Goal: Task Accomplishment & Management: Manage account settings

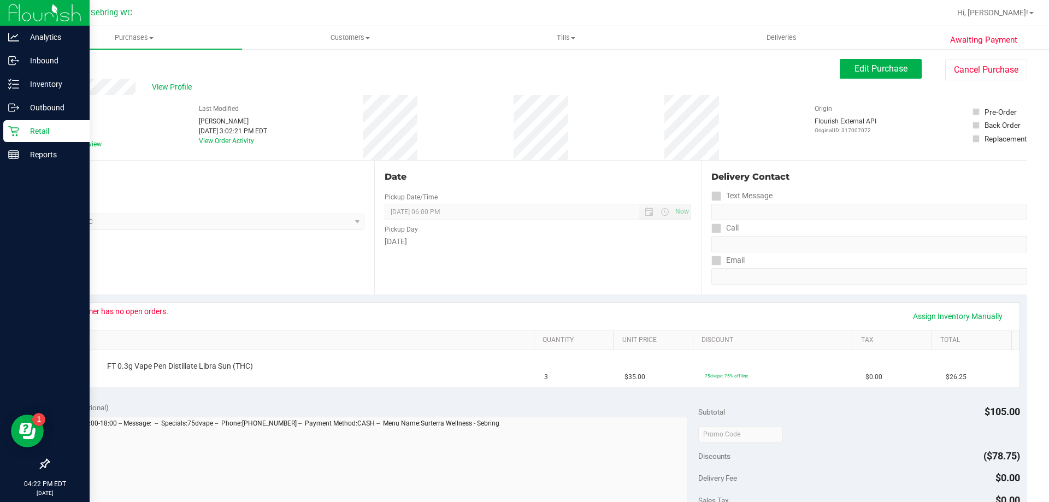
click at [23, 130] on p "Retail" at bounding box center [52, 131] width 66 height 13
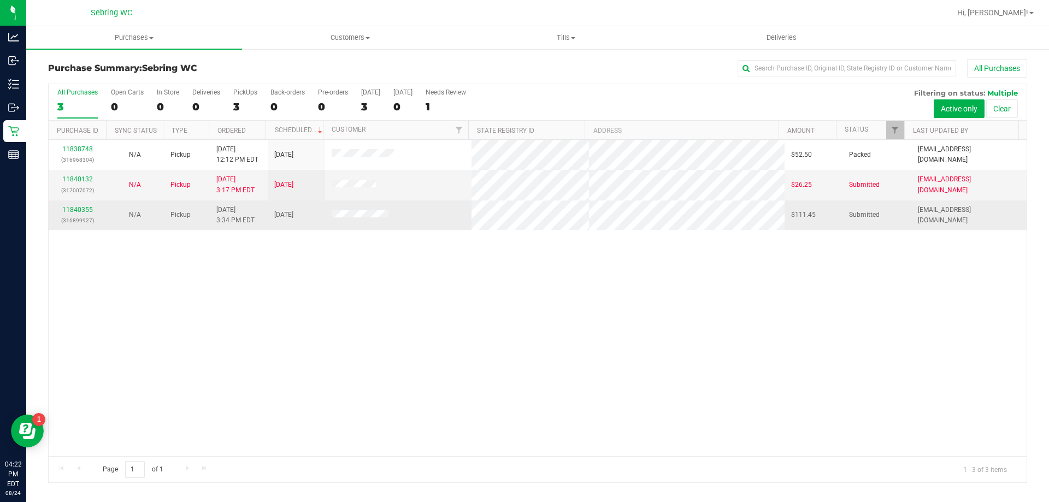
click at [84, 214] on div "11840355 (316899927)" at bounding box center [77, 215] width 44 height 21
click at [84, 209] on link "11840355" at bounding box center [77, 210] width 31 height 8
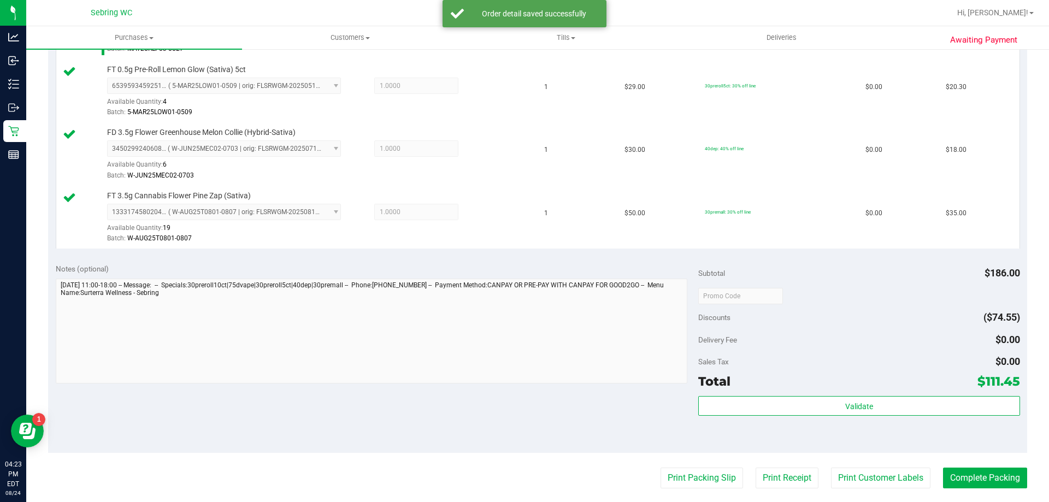
scroll to position [437, 0]
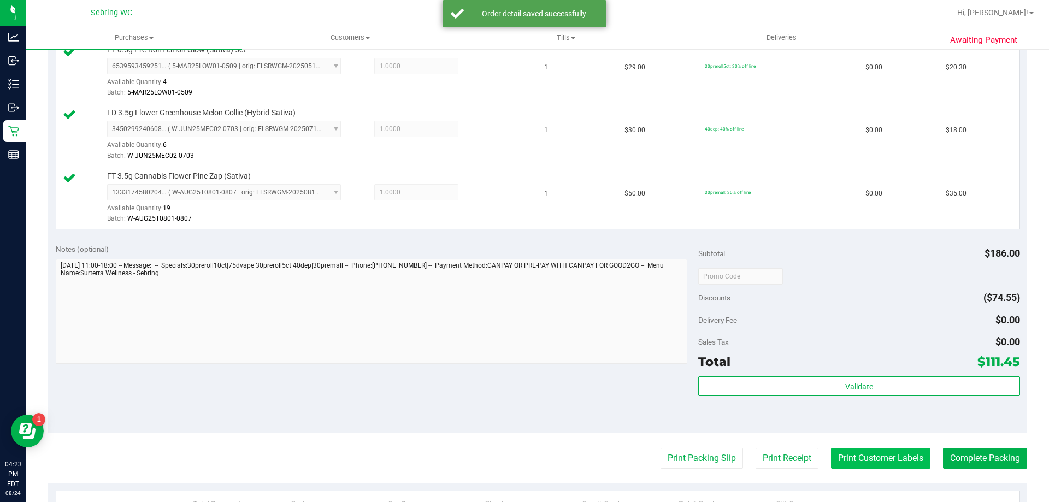
click at [889, 461] on button "Print Customer Labels" at bounding box center [880, 458] width 99 height 21
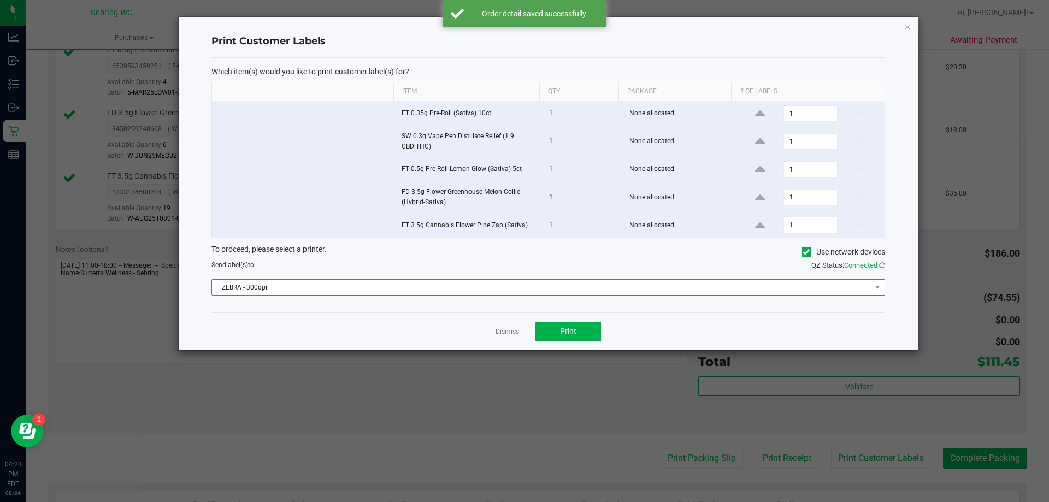
click at [428, 291] on span "ZEBRA - 300dpi" at bounding box center [541, 287] width 659 height 15
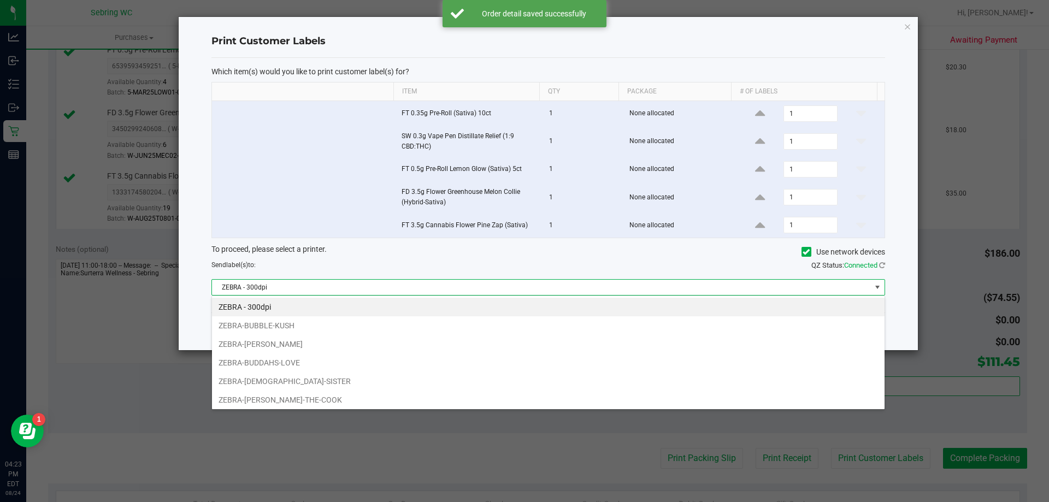
scroll to position [16, 673]
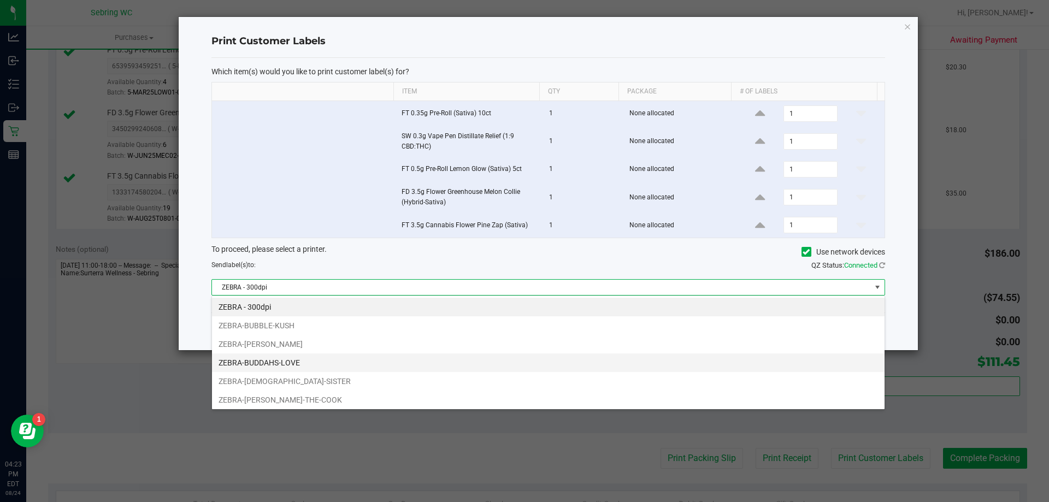
click at [325, 367] on li "ZEBRA-BUDDAHS-LOVE" at bounding box center [548, 363] width 673 height 19
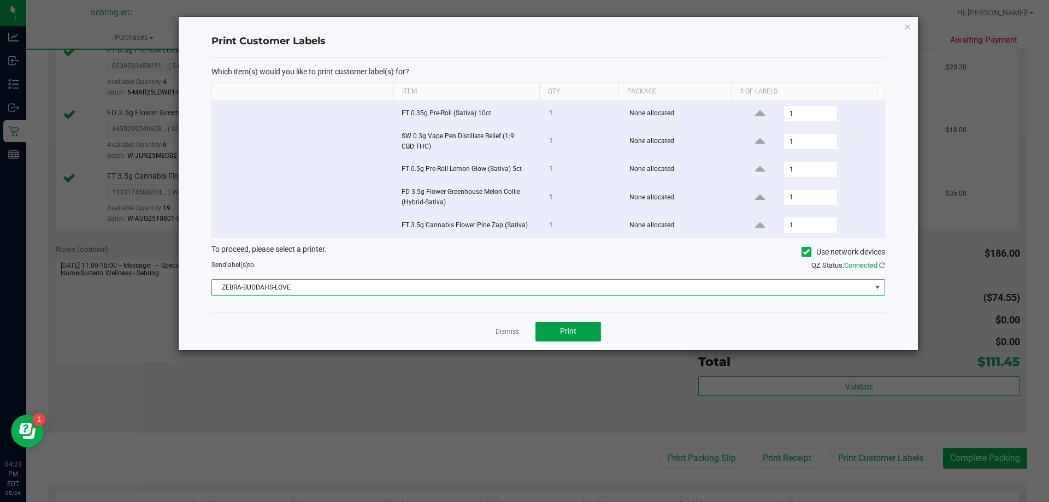
click at [589, 337] on button "Print" at bounding box center [569, 332] width 66 height 20
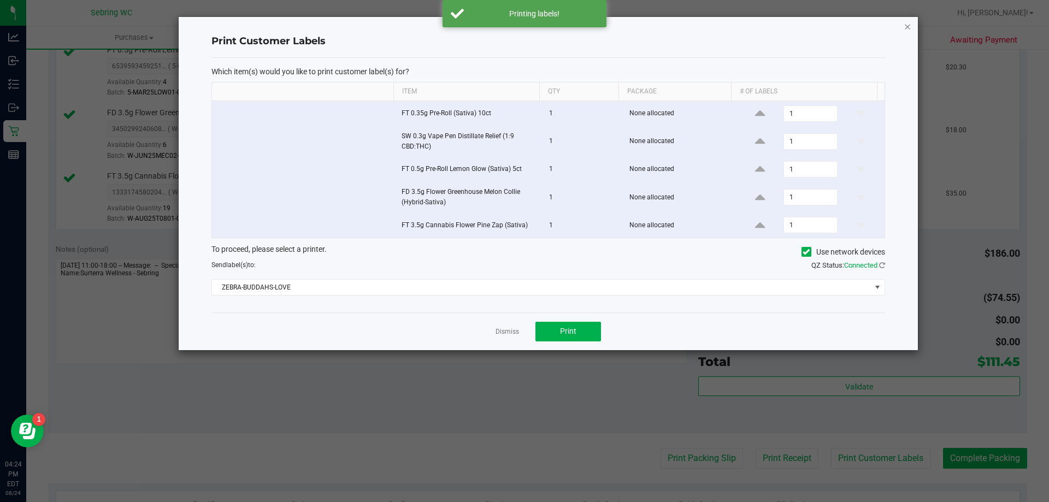
click at [909, 26] on icon "button" at bounding box center [908, 26] width 8 height 13
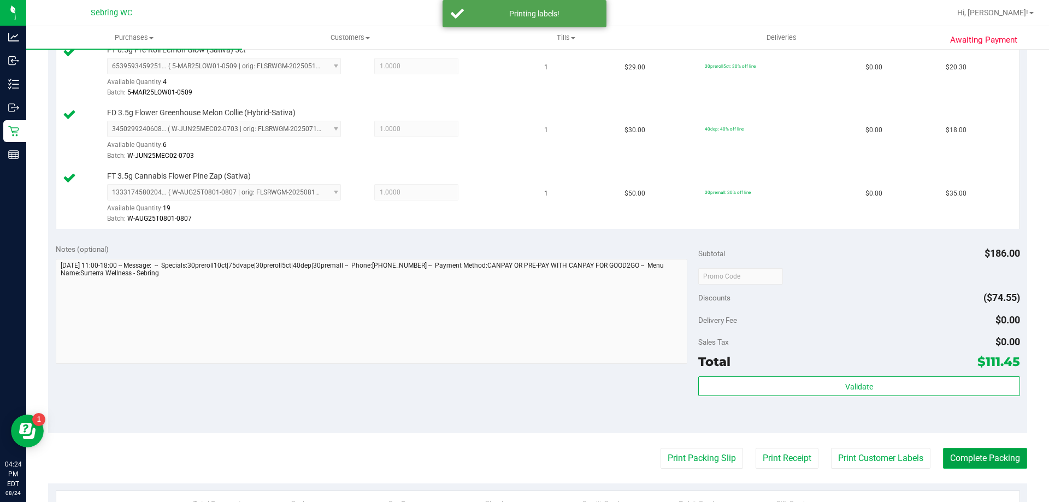
click at [967, 458] on button "Complete Packing" at bounding box center [985, 458] width 84 height 21
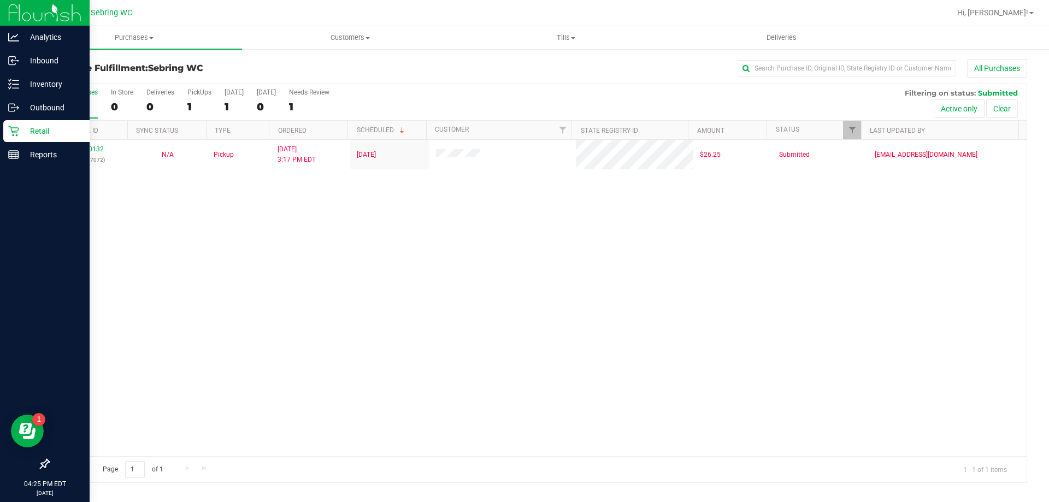
click at [22, 135] on p "Retail" at bounding box center [52, 131] width 66 height 13
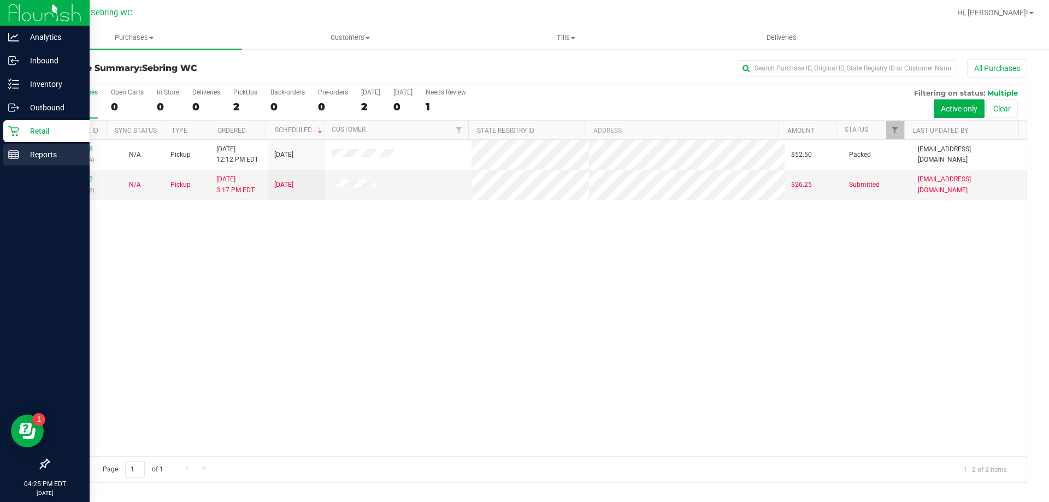
click at [40, 156] on p "Reports" at bounding box center [52, 154] width 66 height 13
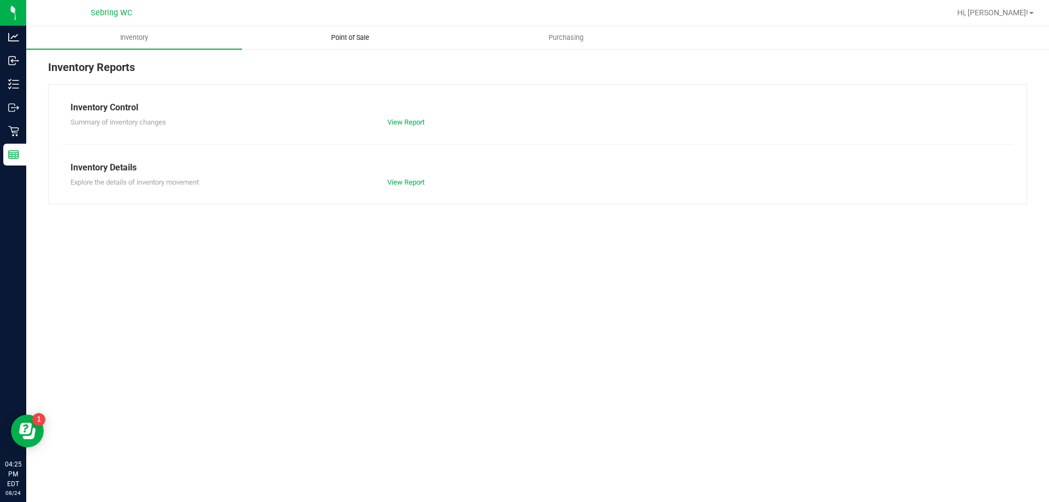
click at [387, 40] on uib-tab-heading "Point of Sale" at bounding box center [350, 38] width 215 height 22
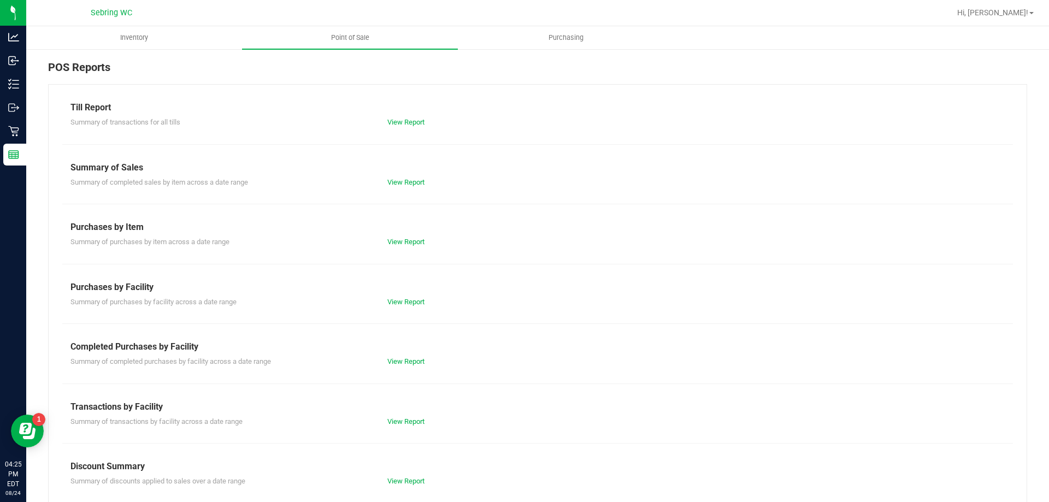
click at [393, 368] on div "Till Report Summary of transactions for all tills View Report Summary of Sales …" at bounding box center [537, 323] width 979 height 479
click at [394, 364] on link "View Report" at bounding box center [405, 361] width 37 height 8
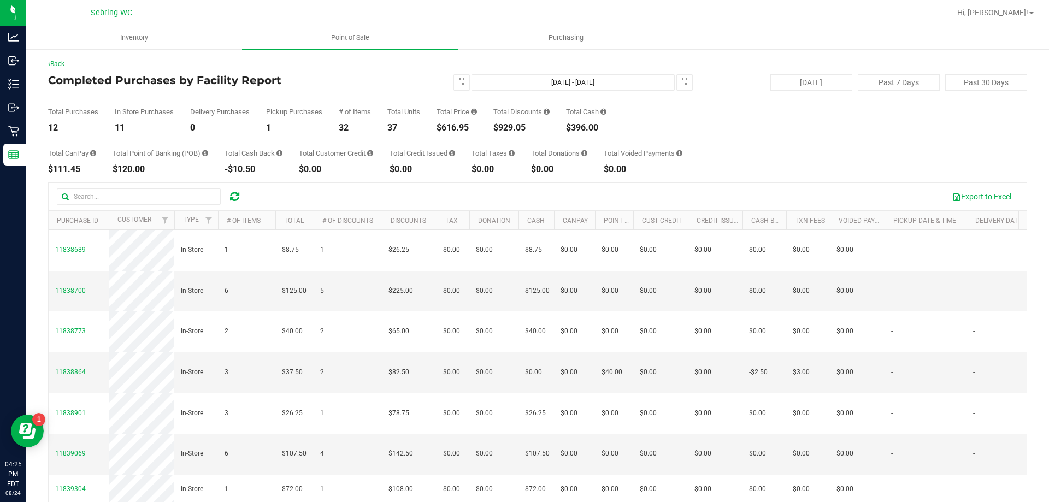
click at [964, 195] on button "Export to Excel" at bounding box center [981, 196] width 73 height 19
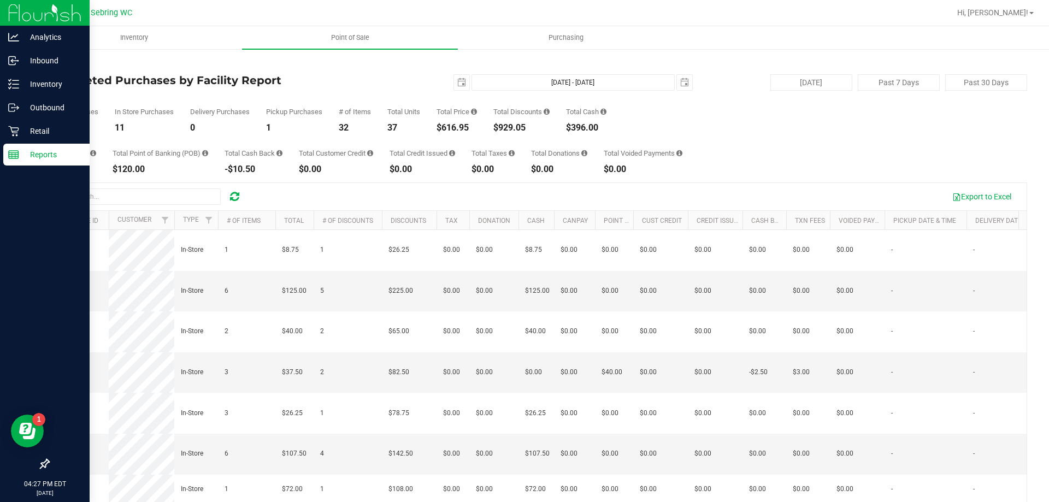
click at [11, 151] on rect at bounding box center [14, 155] width 10 height 8
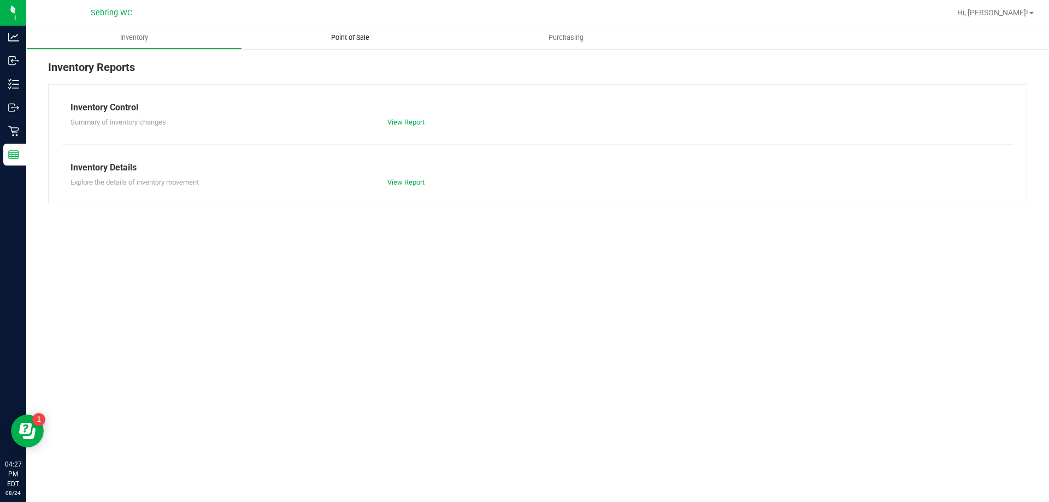
click at [367, 31] on uib-tab-heading "Point of Sale" at bounding box center [350, 37] width 216 height 23
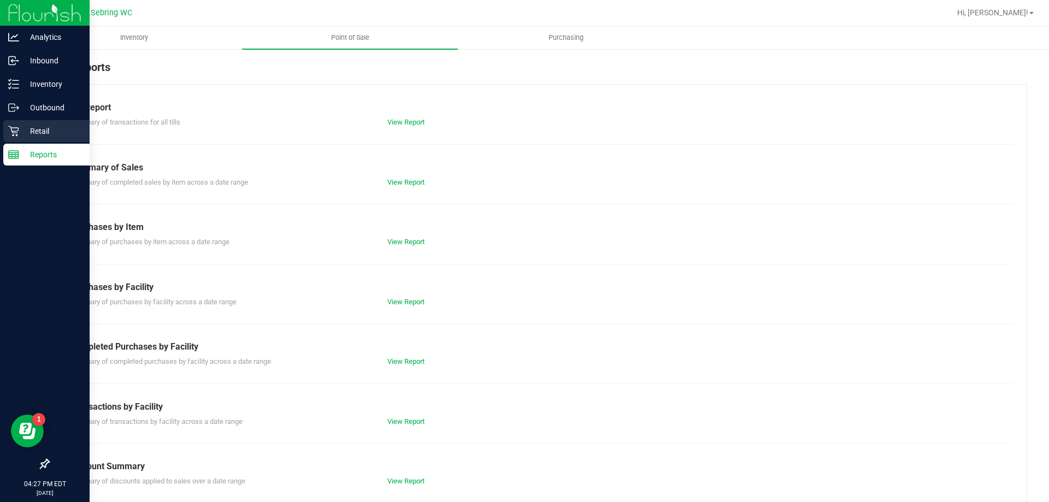
click at [10, 123] on div "Retail" at bounding box center [46, 131] width 86 height 22
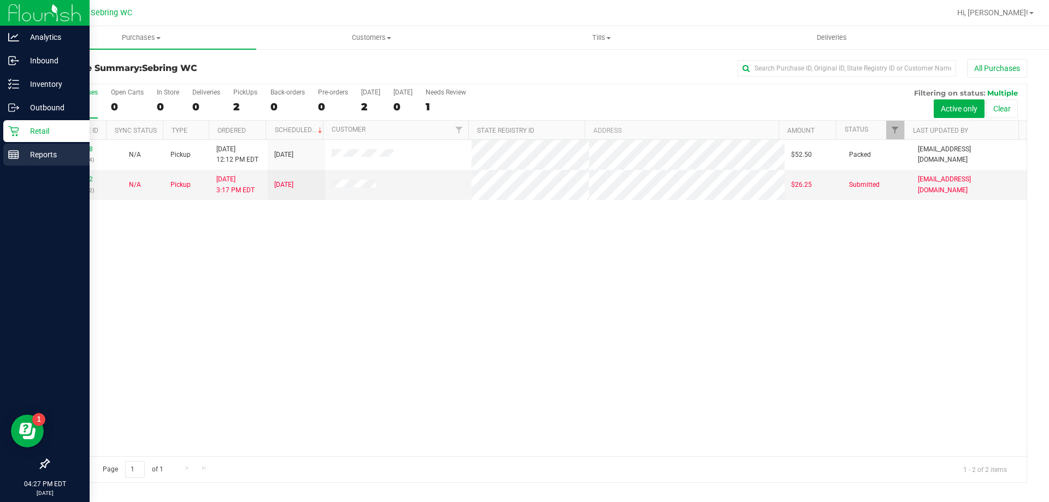
click at [21, 148] on p "Reports" at bounding box center [52, 154] width 66 height 13
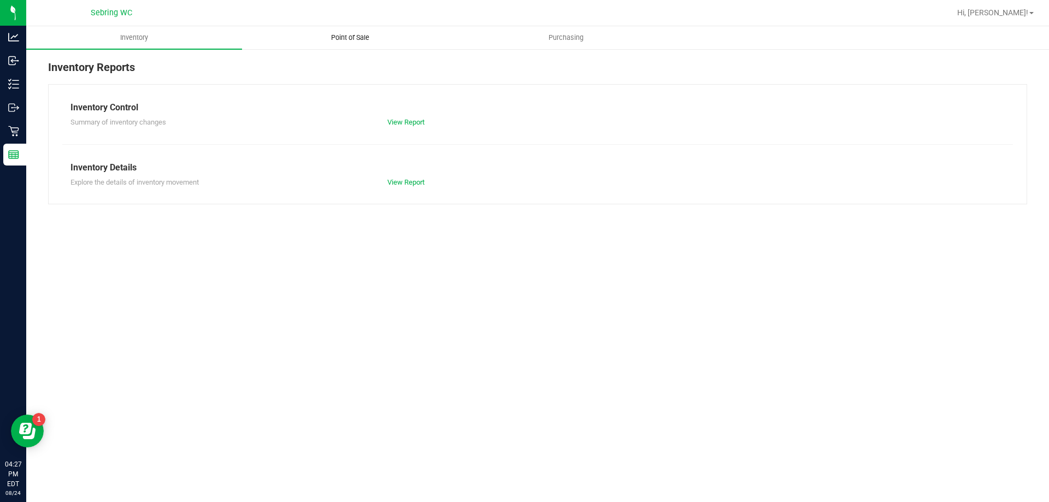
click at [362, 36] on span "Point of Sale" at bounding box center [350, 38] width 68 height 10
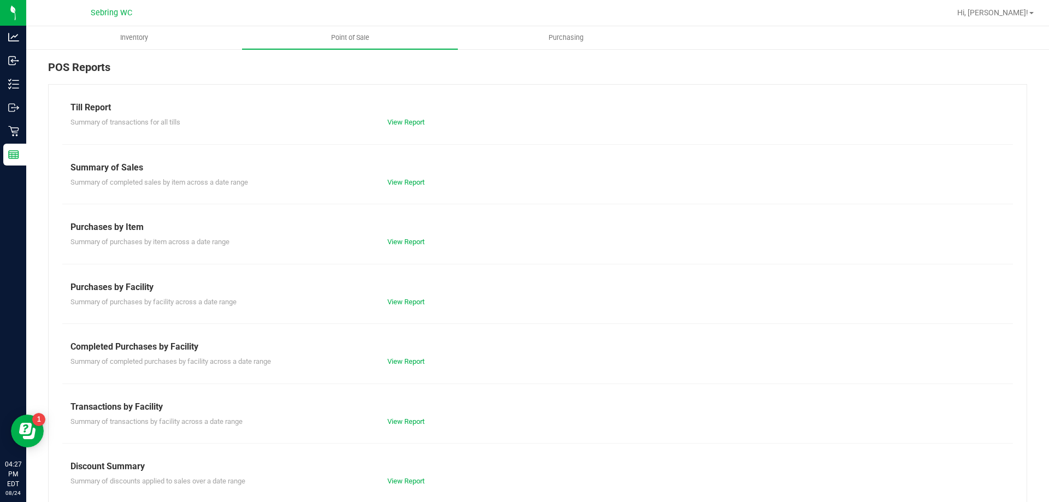
click at [392, 234] on div "Summary of purchases by item across a date range View Report" at bounding box center [537, 241] width 951 height 14
click at [408, 368] on div "Till Report Summary of transactions for all tills View Report Summary of Sales …" at bounding box center [537, 323] width 979 height 479
click at [408, 364] on link "View Report" at bounding box center [405, 361] width 37 height 8
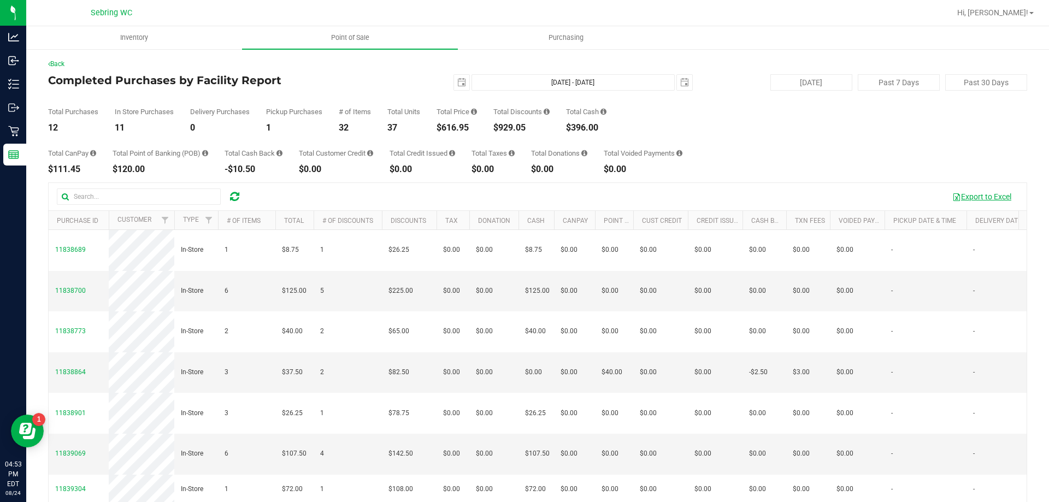
click at [952, 198] on span "button" at bounding box center [956, 197] width 9 height 9
click at [582, 49] on ul "Inventory Point of Sale Purchasing" at bounding box center [550, 37] width 1049 height 23
click at [236, 198] on icon at bounding box center [234, 196] width 9 height 11
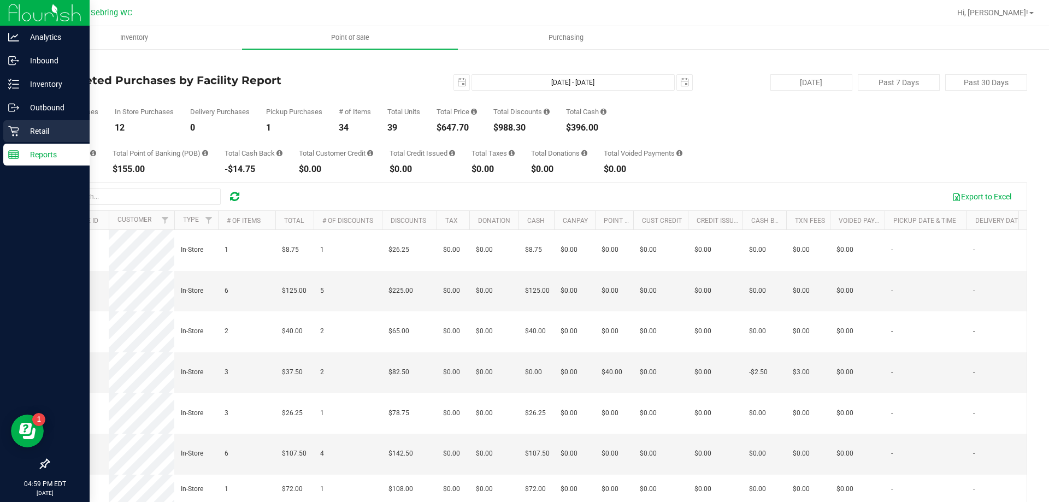
click at [23, 137] on p "Retail" at bounding box center [52, 131] width 66 height 13
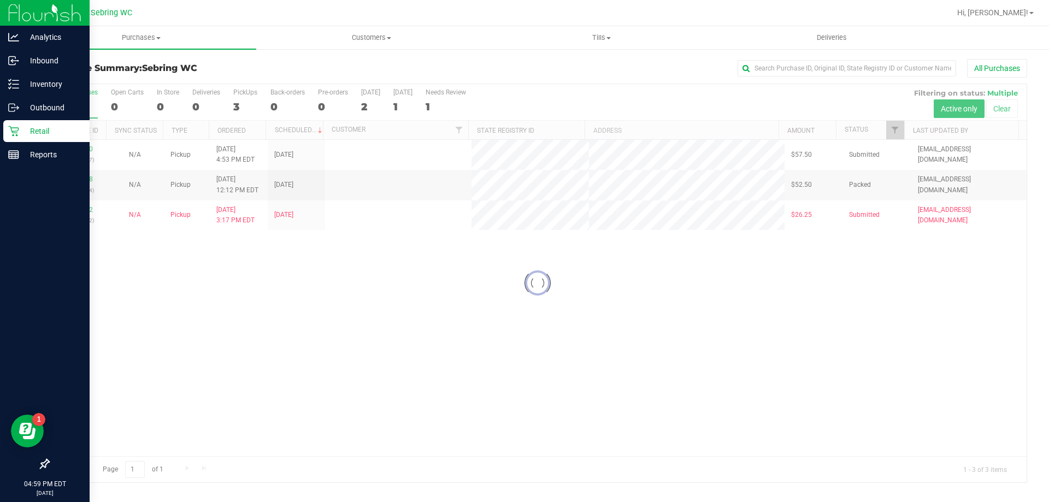
click at [564, 51] on div "Purchase Summary: [PERSON_NAME] All Purchases Loading... All Purchases 3 Open C…" at bounding box center [537, 271] width 1023 height 446
click at [594, 32] on uib-tab-heading "Tills Manage tills Reconcile e-payments" at bounding box center [601, 38] width 229 height 22
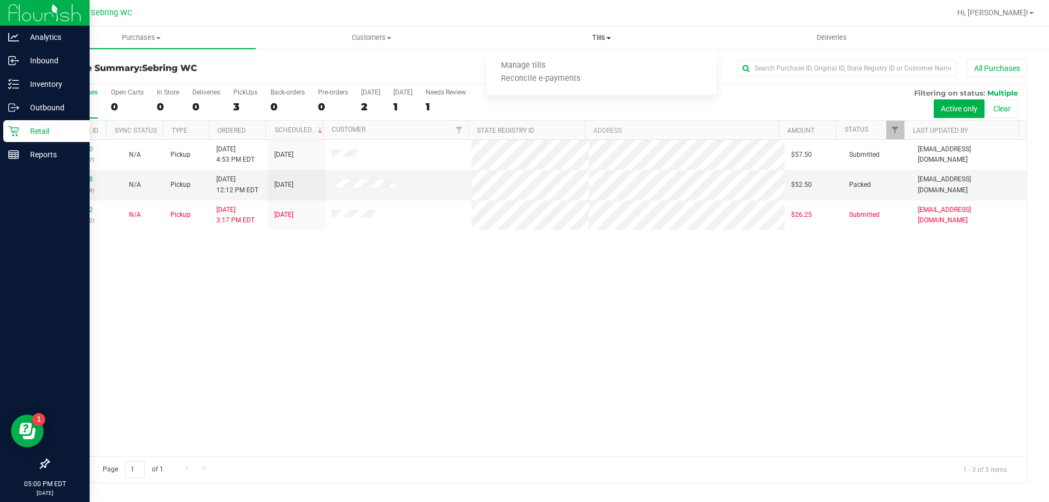
click at [529, 55] on ul "Manage tills Reconcile e-payments" at bounding box center [601, 73] width 230 height 46
click at [528, 61] on span "Manage tills" at bounding box center [523, 65] width 74 height 9
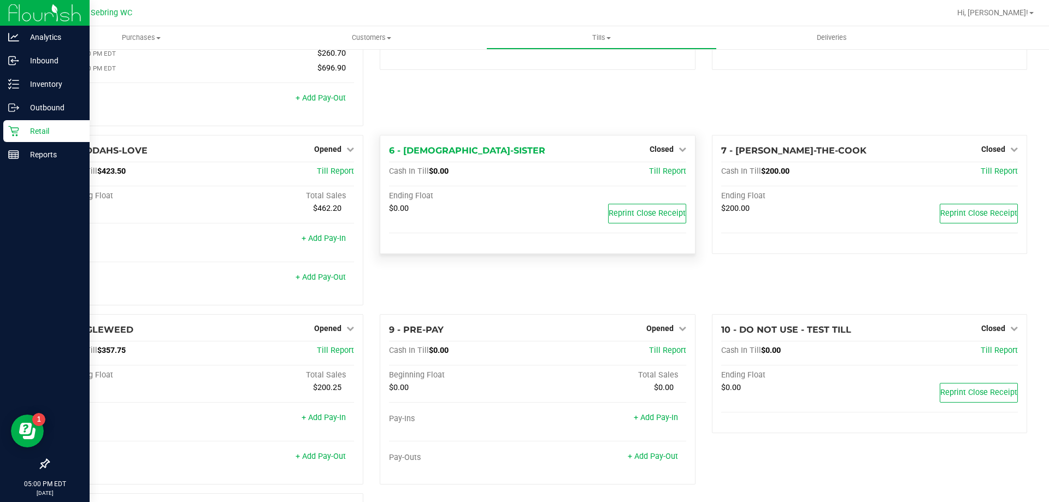
scroll to position [109, 0]
click at [321, 329] on span "Opened" at bounding box center [327, 327] width 27 height 9
click at [342, 355] on link "Close Till" at bounding box center [330, 350] width 30 height 9
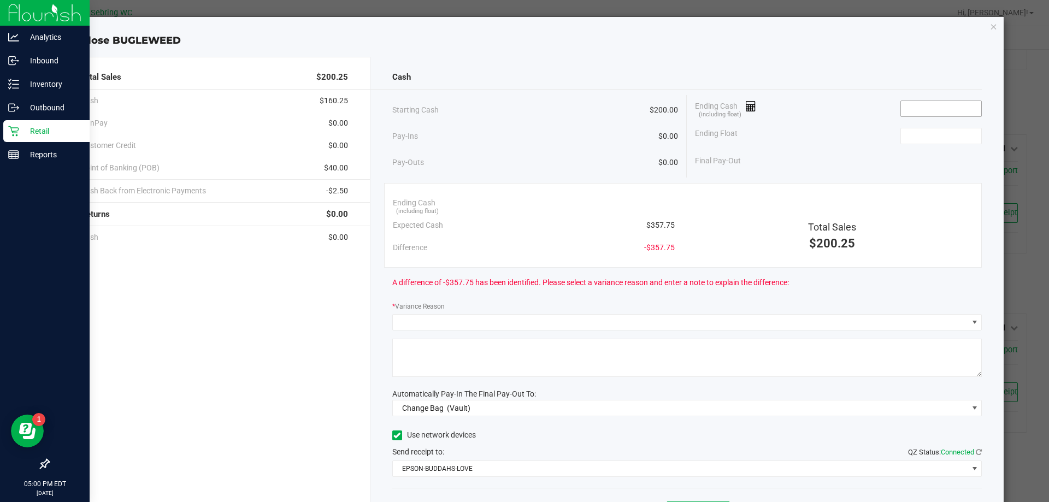
click at [939, 105] on input at bounding box center [941, 108] width 80 height 15
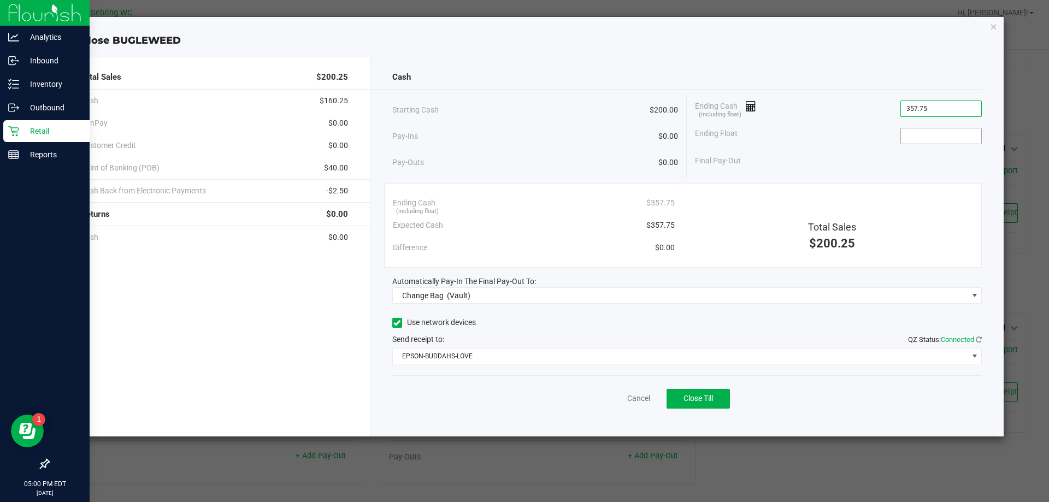
type input "$357.75"
click at [933, 130] on input at bounding box center [941, 135] width 80 height 15
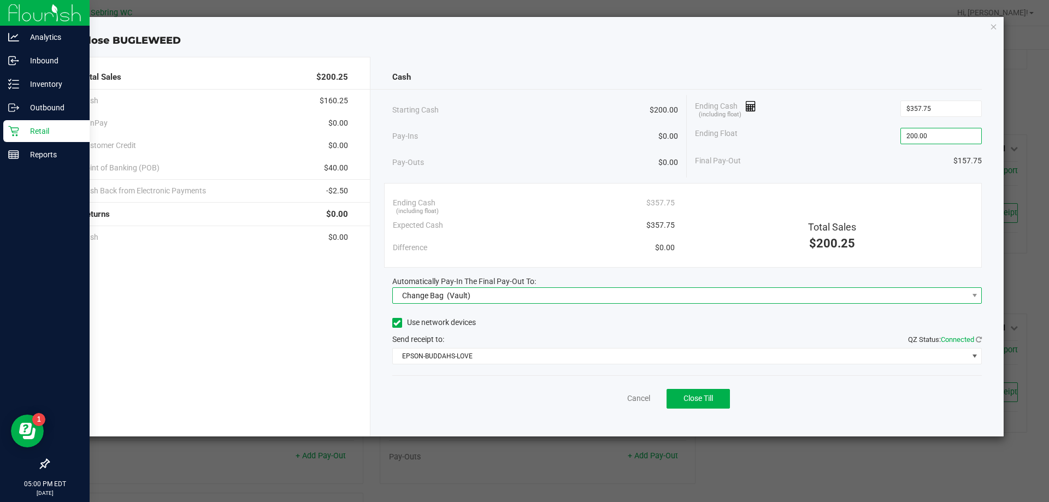
type input "$200.00"
click at [520, 298] on span "Change Bag (Vault)" at bounding box center [680, 295] width 575 height 15
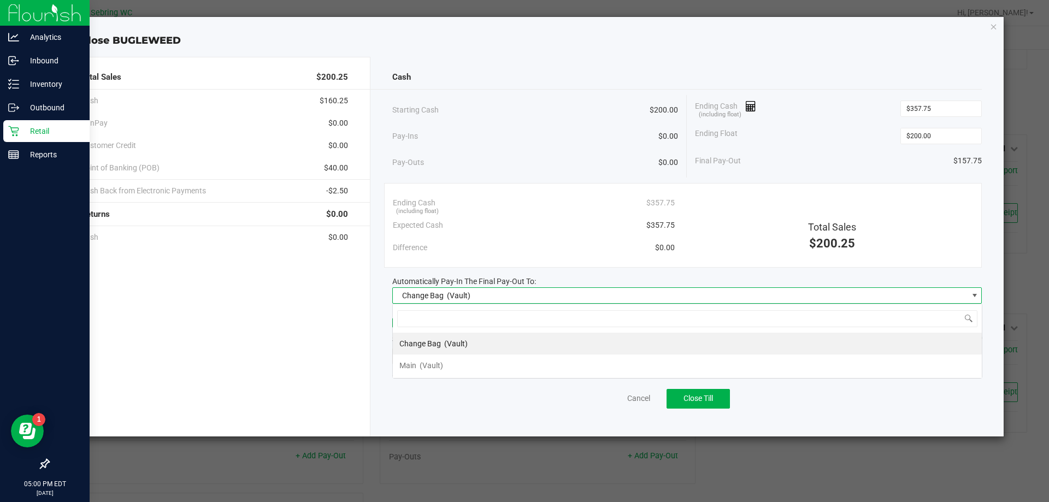
scroll to position [16, 590]
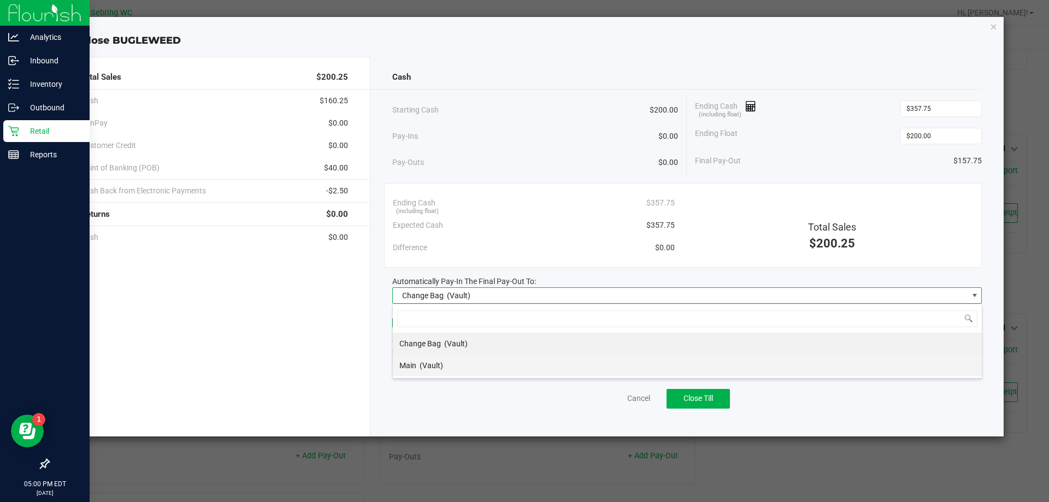
click at [500, 368] on li "Main (Vault)" at bounding box center [687, 366] width 589 height 22
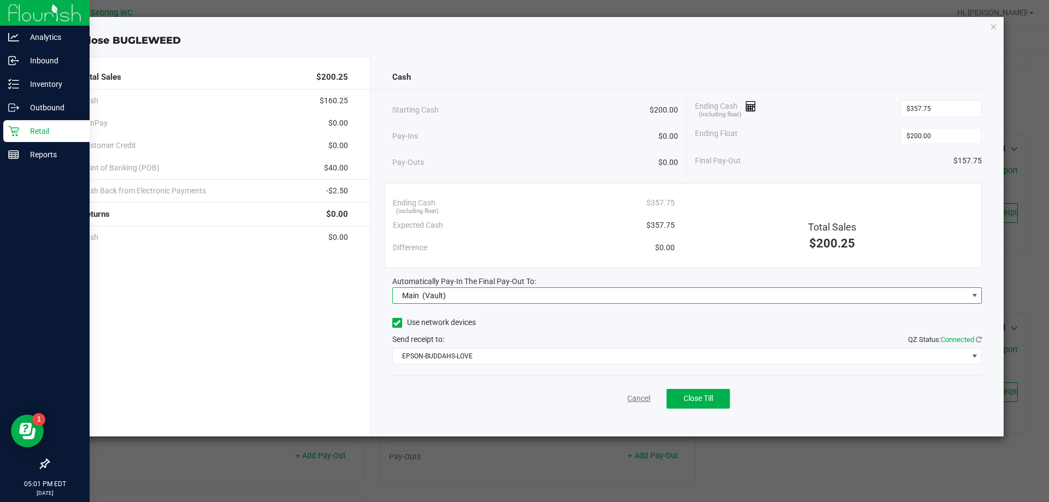
click at [633, 396] on link "Cancel" at bounding box center [638, 398] width 23 height 11
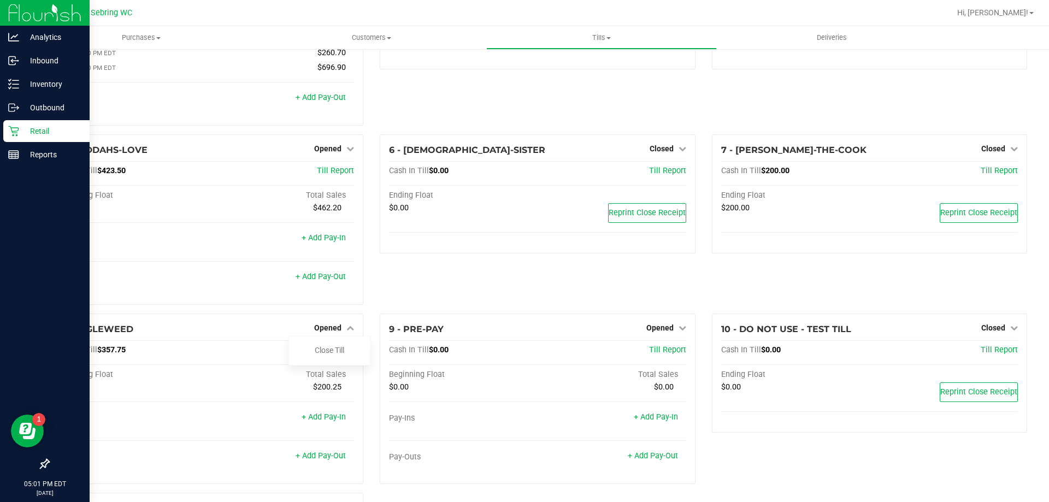
click at [595, 285] on div "6 - BUDDHAS-SISTER Closed Open Till Cash In Till $0.00 Till Report Ending Float…" at bounding box center [538, 223] width 332 height 179
click at [317, 151] on span "Opened" at bounding box center [327, 148] width 27 height 9
click at [342, 175] on link "Close Till" at bounding box center [330, 171] width 30 height 9
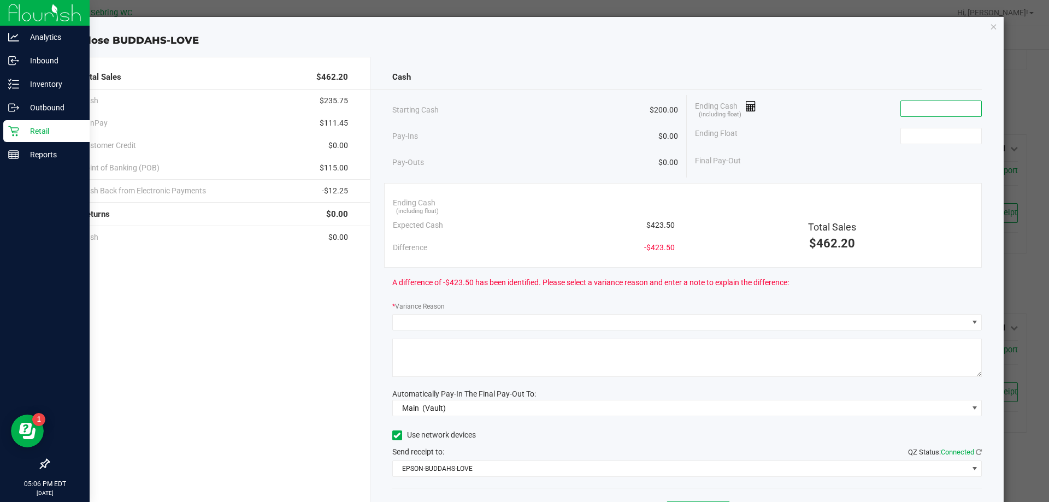
click at [934, 112] on input at bounding box center [941, 108] width 80 height 15
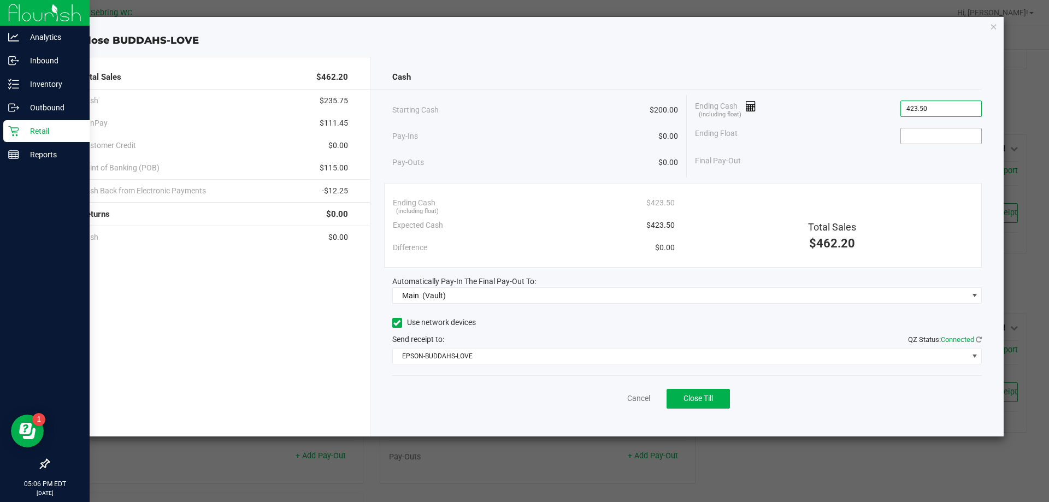
type input "$423.50"
click at [929, 136] on input at bounding box center [941, 135] width 80 height 15
type input "$200.00"
click at [638, 403] on link "Cancel" at bounding box center [638, 398] width 23 height 11
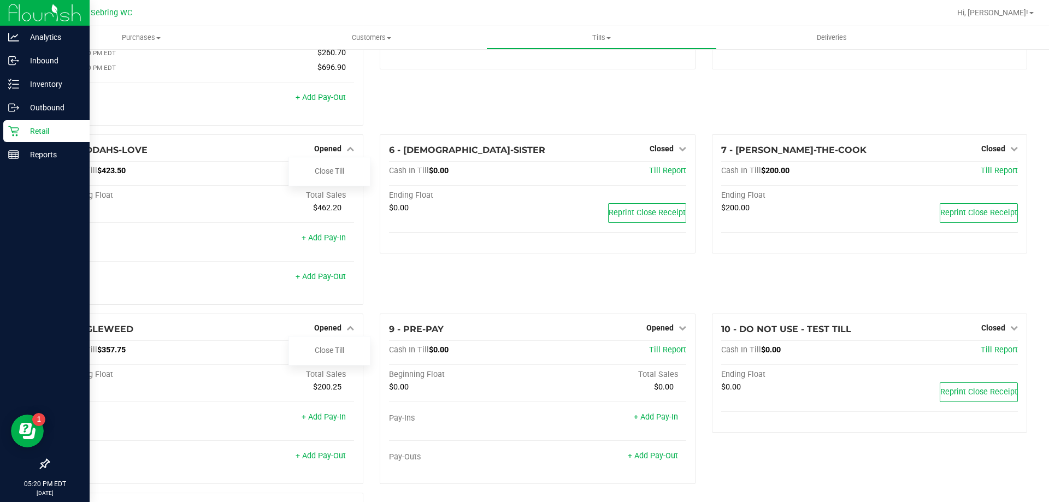
click at [26, 137] on p "Retail" at bounding box center [52, 131] width 66 height 13
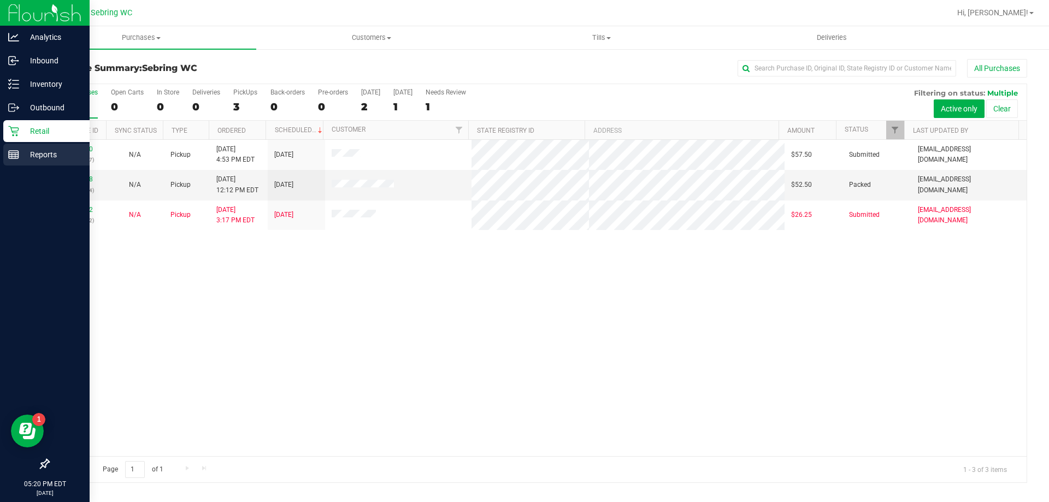
click at [19, 156] on div "Reports" at bounding box center [46, 155] width 86 height 22
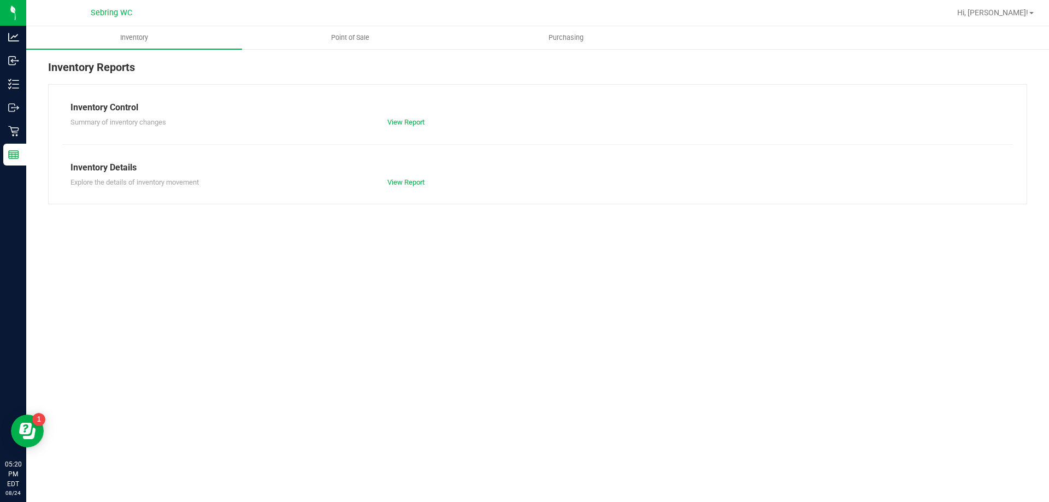
click at [356, 24] on nav "[PERSON_NAME] Hi, [PERSON_NAME]!" at bounding box center [537, 13] width 1023 height 26
click at [354, 38] on span "Point of Sale" at bounding box center [350, 38] width 68 height 10
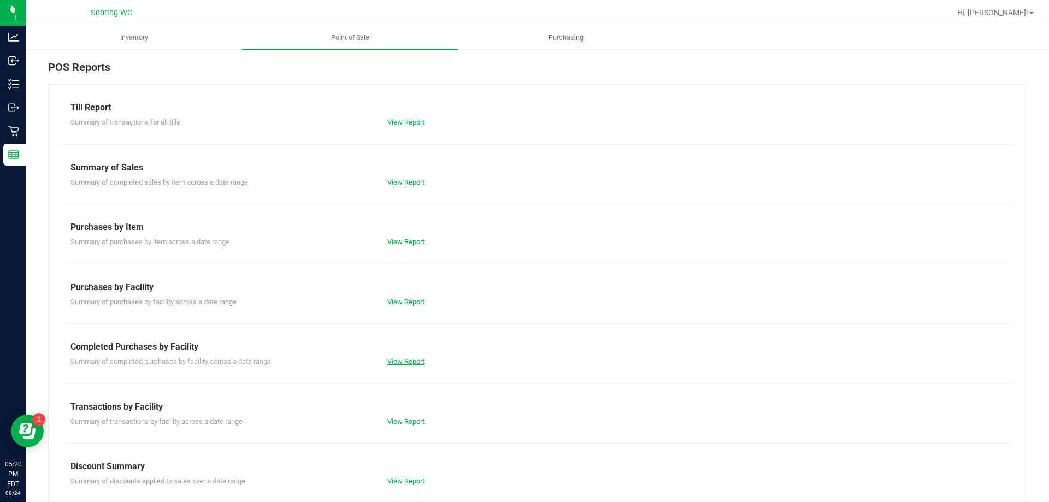
click at [397, 362] on link "View Report" at bounding box center [405, 361] width 37 height 8
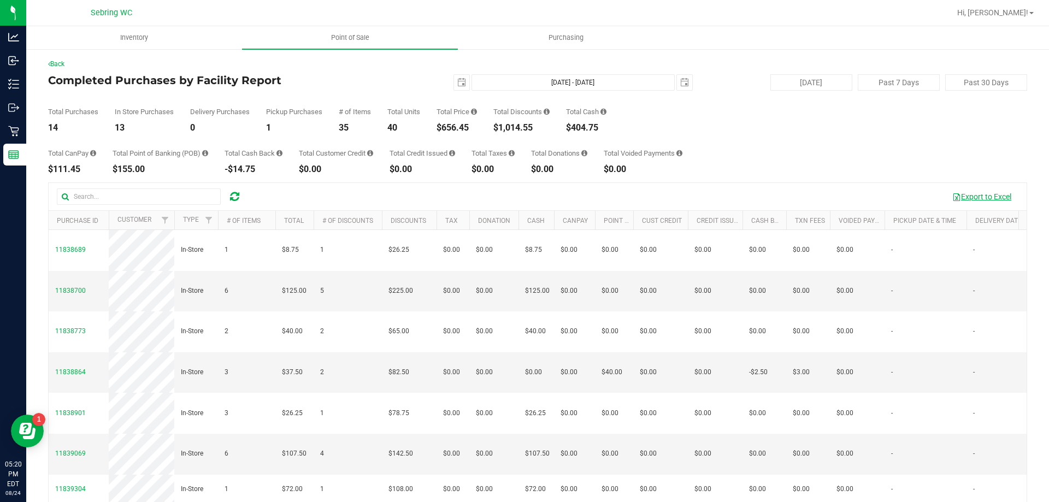
click at [951, 191] on button "Export to Excel" at bounding box center [981, 196] width 73 height 19
drag, startPoint x: 697, startPoint y: 71, endPoint x: 689, endPoint y: 72, distance: 8.8
click at [697, 71] on div "Back Completed Purchases by Facility Report [DATE] [DATE] - [DATE] [DATE] [DATE…" at bounding box center [537, 316] width 979 height 514
click at [803, 116] on div "Total Purchases 14 In Store Purchases 13 Delivery Purchases 0 Pickup Purchases …" at bounding box center [537, 112] width 979 height 42
click at [240, 193] on div at bounding box center [234, 196] width 17 height 13
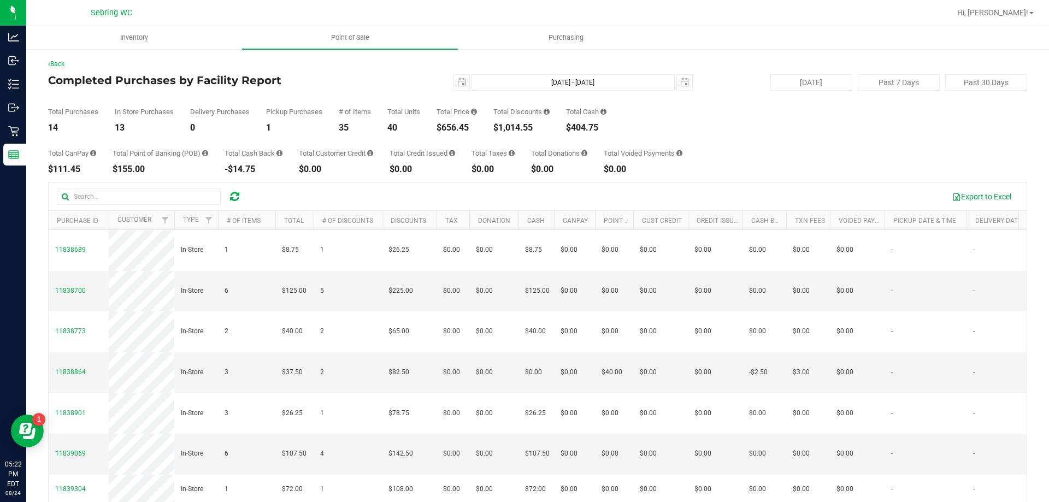
click at [239, 193] on icon at bounding box center [234, 196] width 9 height 11
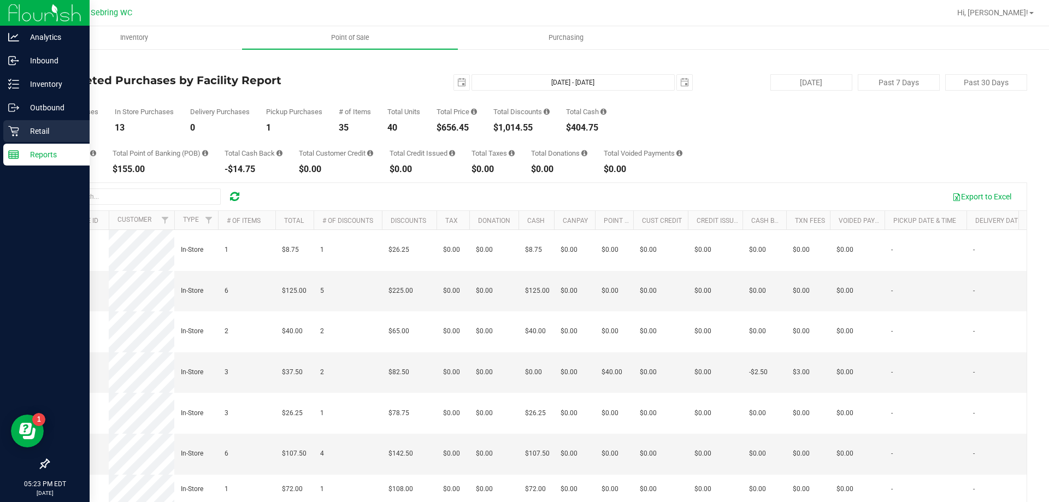
click at [45, 139] on div "Retail" at bounding box center [46, 131] width 86 height 22
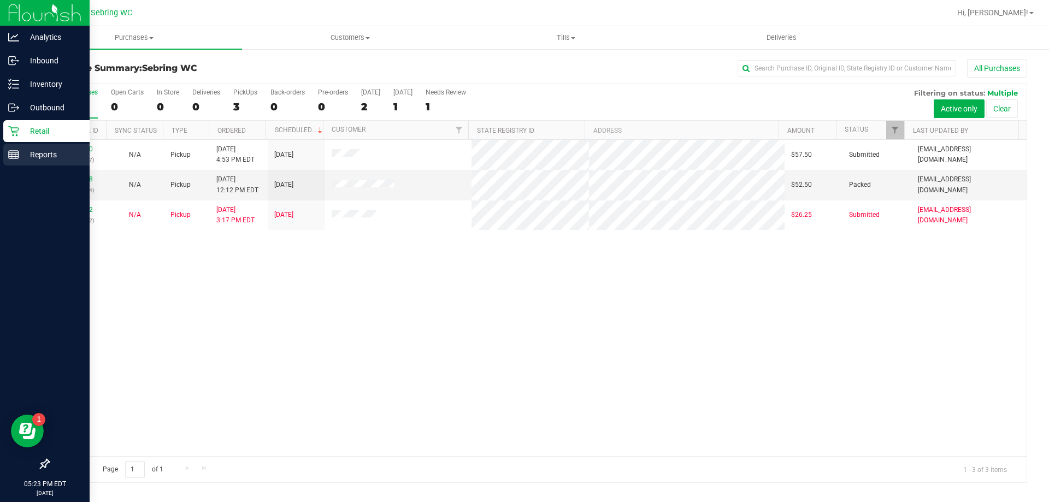
click at [54, 158] on p "Reports" at bounding box center [52, 154] width 66 height 13
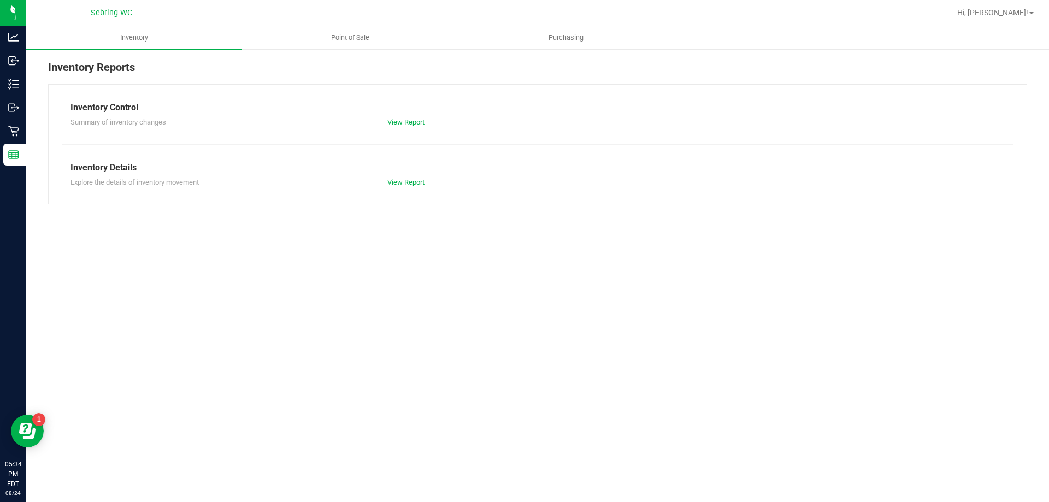
drag, startPoint x: 604, startPoint y: 268, endPoint x: 593, endPoint y: 268, distance: 10.4
click at [604, 268] on div "Inventory Point of Sale Purchasing Inventory Reports Inventory Control Summary …" at bounding box center [537, 264] width 1023 height 476
click at [342, 45] on uib-tab-heading "Point of Sale" at bounding box center [350, 38] width 215 height 22
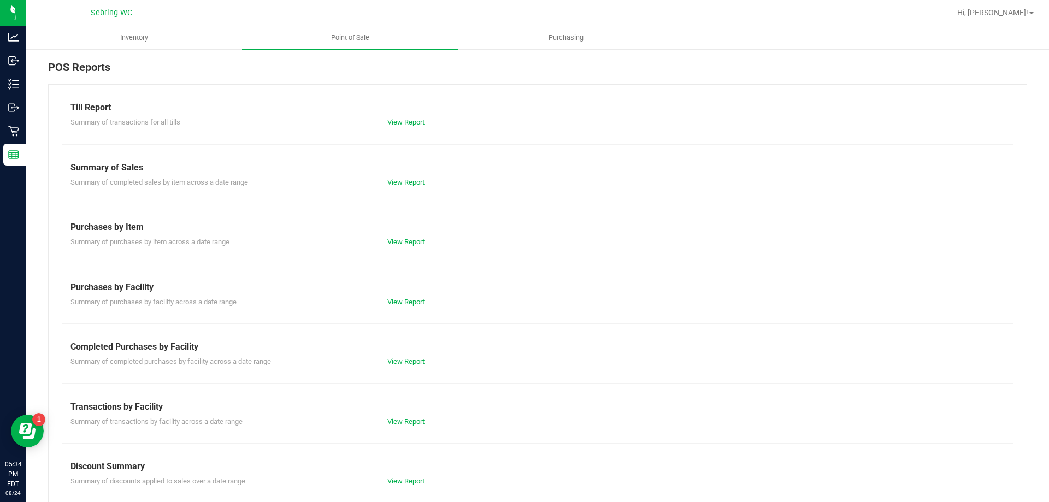
click at [383, 351] on div "Completed Purchases by Facility" at bounding box center [537, 346] width 934 height 13
click at [388, 359] on link "View Report" at bounding box center [405, 361] width 37 height 8
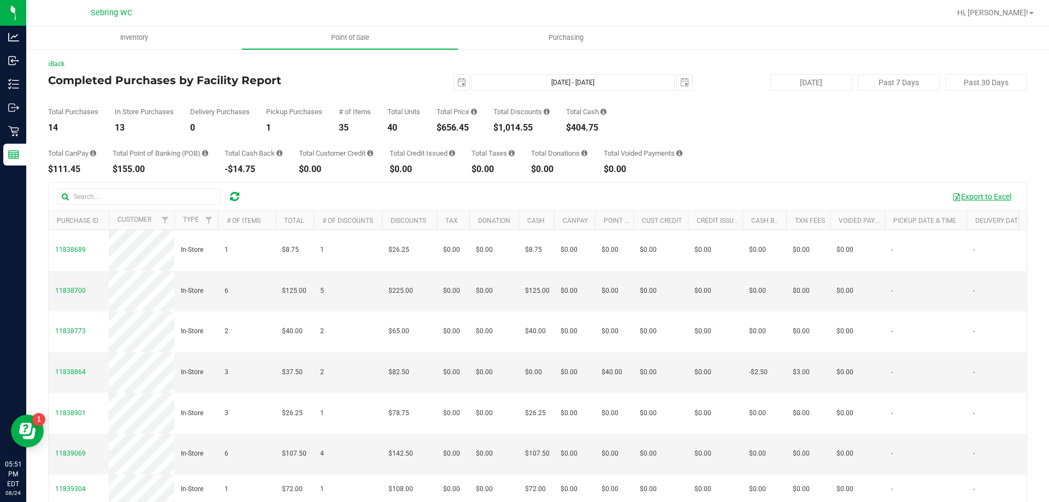
click at [965, 196] on button "Export to Excel" at bounding box center [981, 196] width 73 height 19
click at [803, 85] on button "[DATE]" at bounding box center [811, 82] width 82 height 16
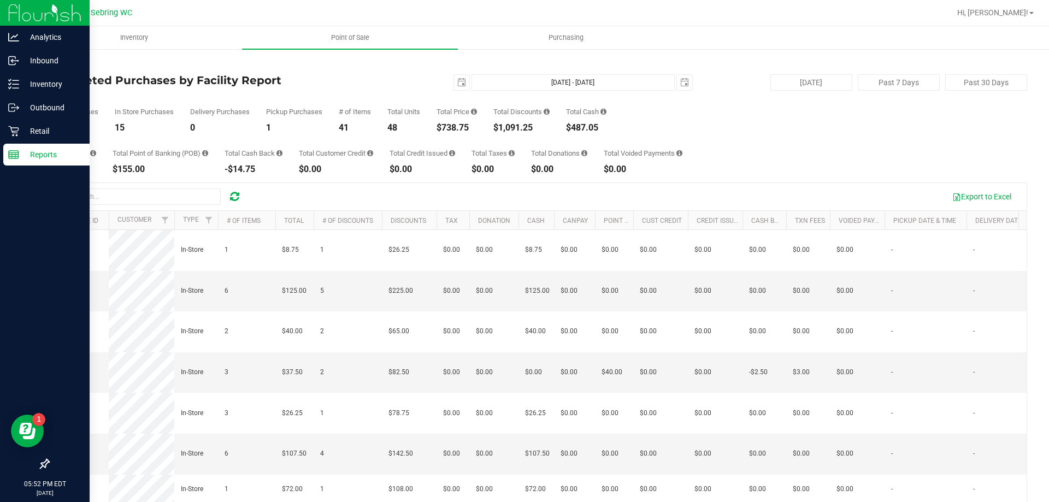
click at [23, 161] on p "Reports" at bounding box center [52, 154] width 66 height 13
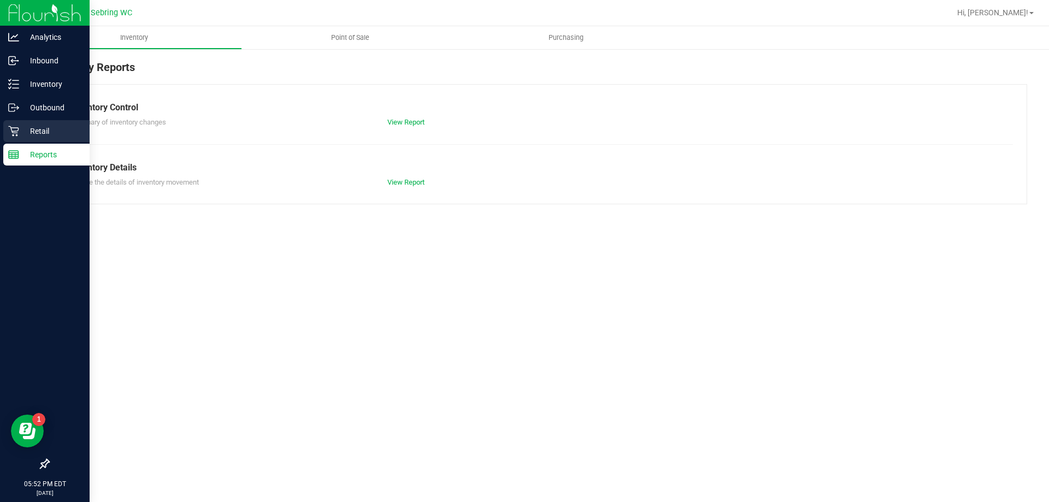
click at [73, 134] on p "Retail" at bounding box center [52, 131] width 66 height 13
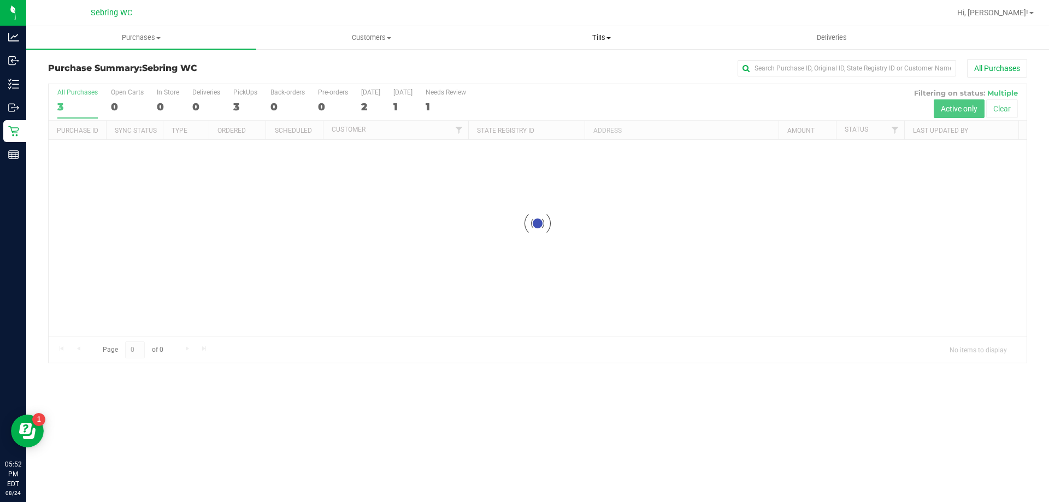
click at [586, 48] on uib-tab-heading "Tills Manage tills Reconcile e-payments" at bounding box center [601, 38] width 229 height 22
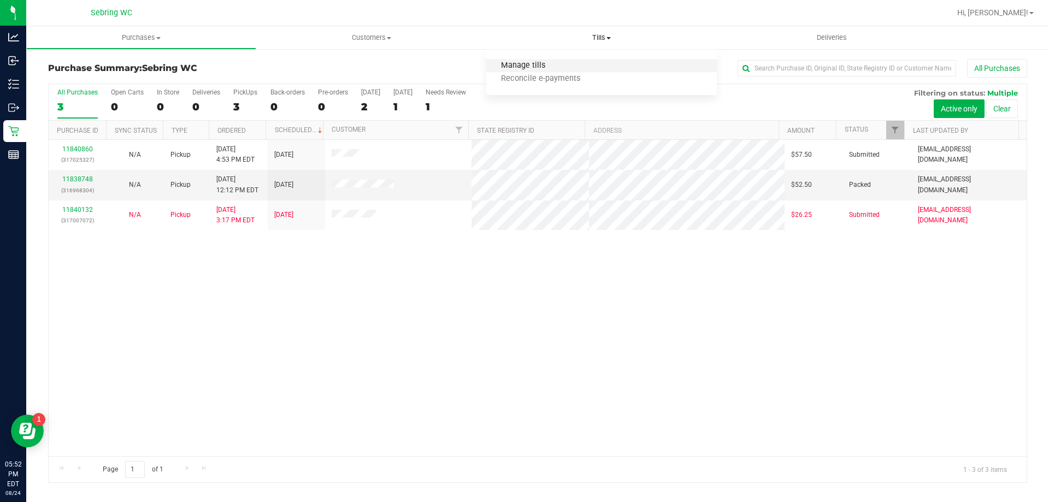
click at [557, 70] on span "Manage tills" at bounding box center [523, 65] width 74 height 9
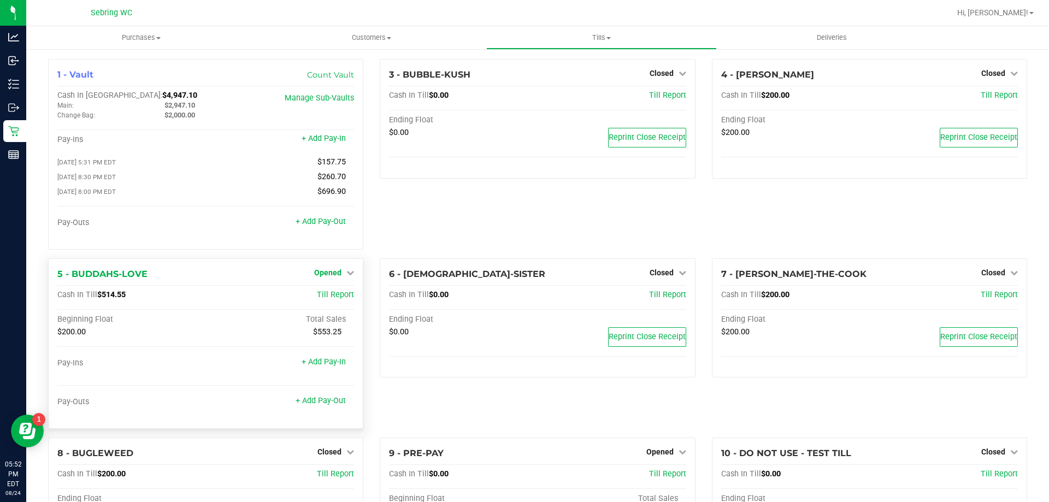
click at [327, 277] on span "Opened" at bounding box center [327, 272] width 27 height 9
click at [354, 302] on div "Close Till" at bounding box center [329, 296] width 81 height 14
click at [327, 298] on link "Close Till" at bounding box center [330, 295] width 30 height 9
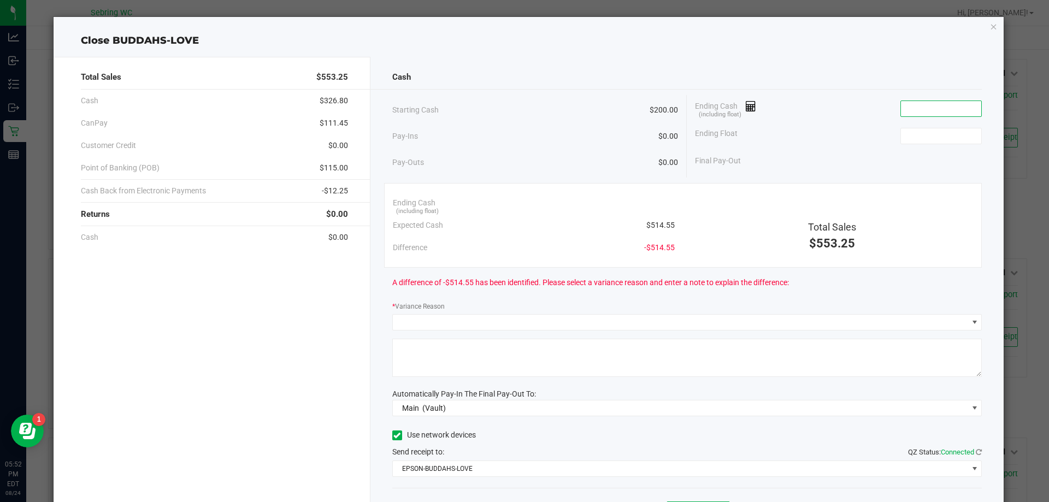
click at [934, 114] on input at bounding box center [941, 108] width 80 height 15
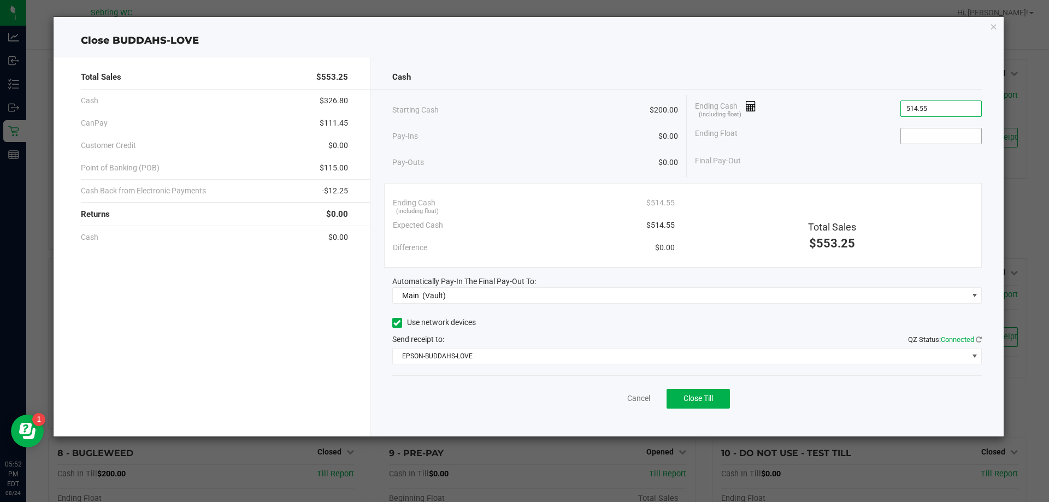
type input "$514.55"
click at [944, 137] on input at bounding box center [941, 135] width 80 height 15
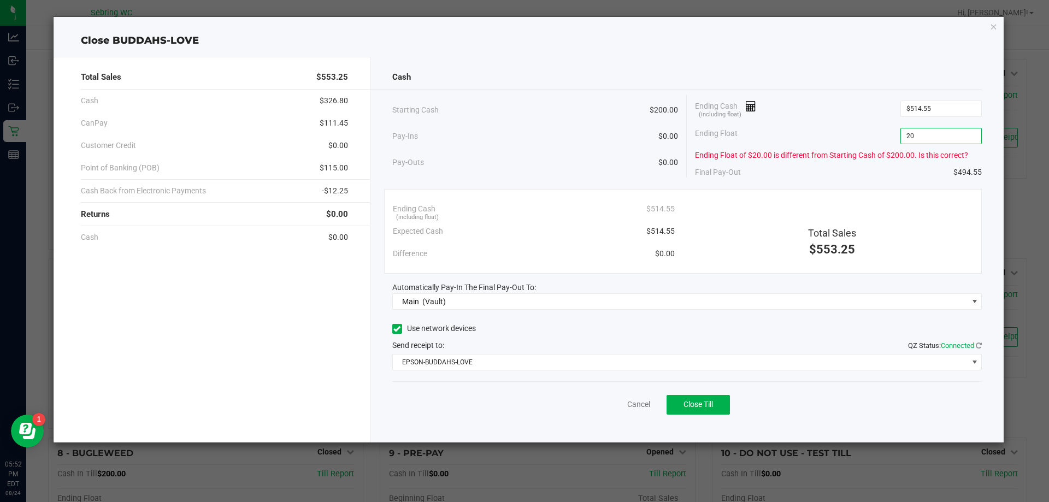
type input "200"
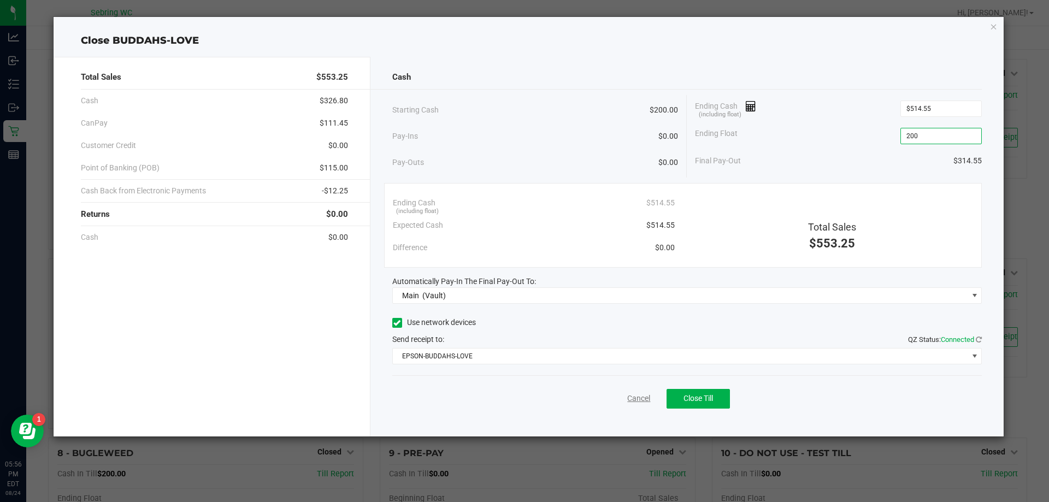
click at [633, 396] on link "Cancel" at bounding box center [638, 398] width 23 height 11
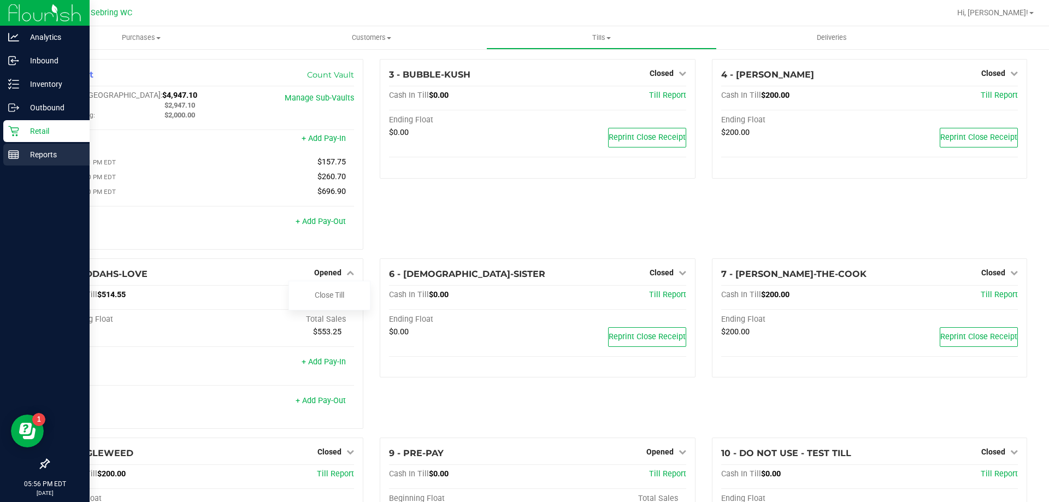
drag, startPoint x: 2, startPoint y: 155, endPoint x: 27, endPoint y: 151, distance: 26.0
click at [3, 154] on link "Reports" at bounding box center [45, 155] width 90 height 23
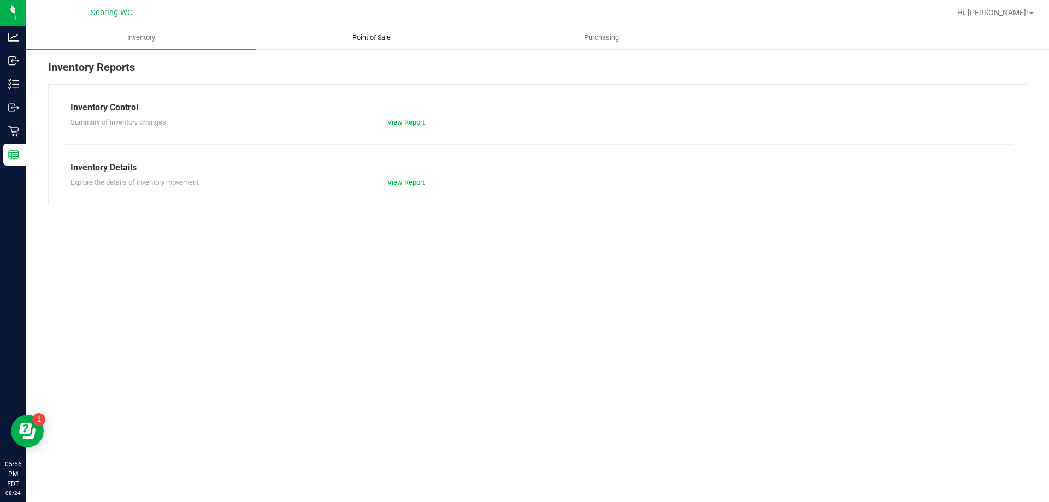
click at [378, 38] on span "Point of Sale" at bounding box center [372, 38] width 68 height 10
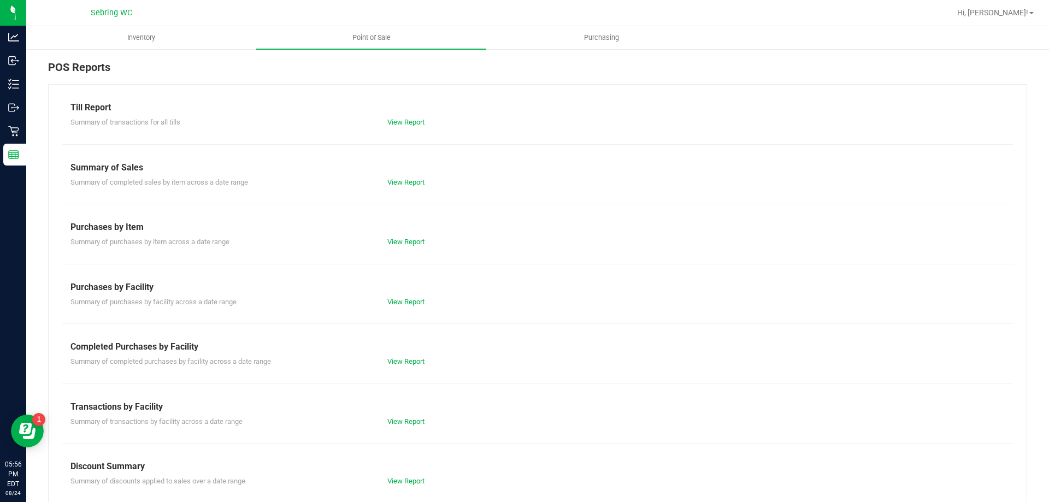
click at [409, 347] on div "Completed Purchases by Facility" at bounding box center [537, 346] width 934 height 13
click at [409, 354] on div "Summary of completed purchases by facility across a date range View Report" at bounding box center [537, 361] width 951 height 14
click at [410, 356] on div "View Report" at bounding box center [458, 361] width 158 height 11
click at [409, 364] on link "View Report" at bounding box center [405, 361] width 37 height 8
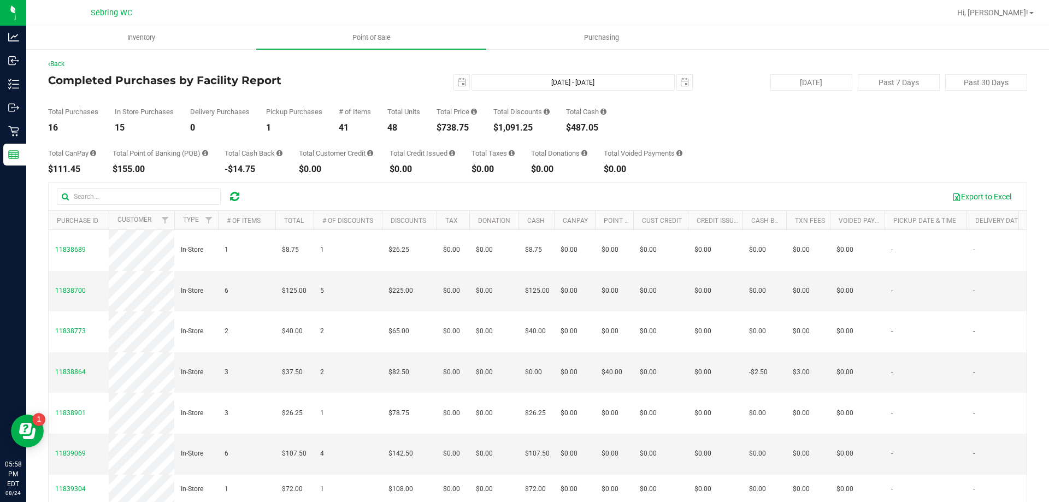
click at [457, 94] on div "Total Purchases 16 In Store Purchases 15 Delivery Purchases 0 Pickup Purchases …" at bounding box center [537, 112] width 979 height 42
click at [457, 85] on span "select" at bounding box center [461, 82] width 9 height 9
click at [454, 81] on span "select" at bounding box center [461, 82] width 15 height 15
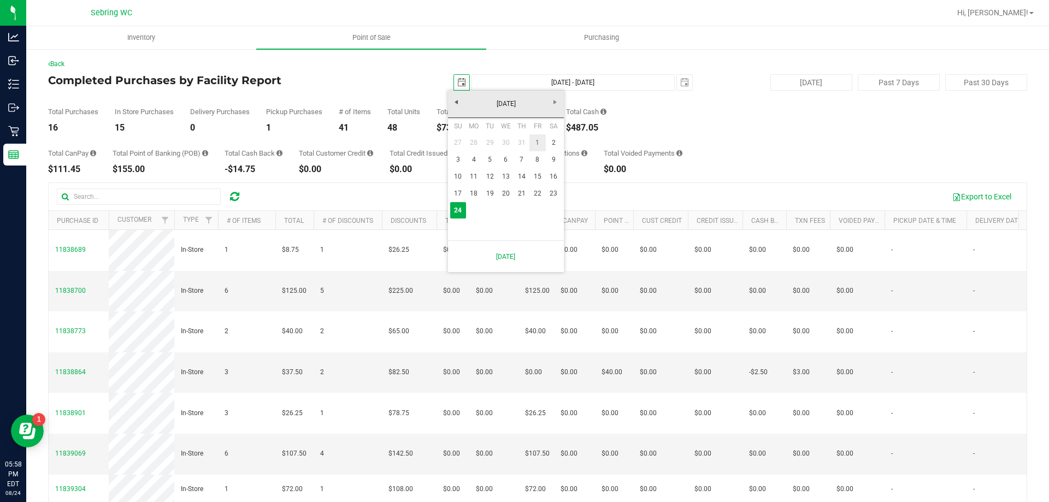
click at [535, 146] on link "1" at bounding box center [538, 142] width 16 height 17
type input "[DATE]"
type input "[DATE] - [DATE]"
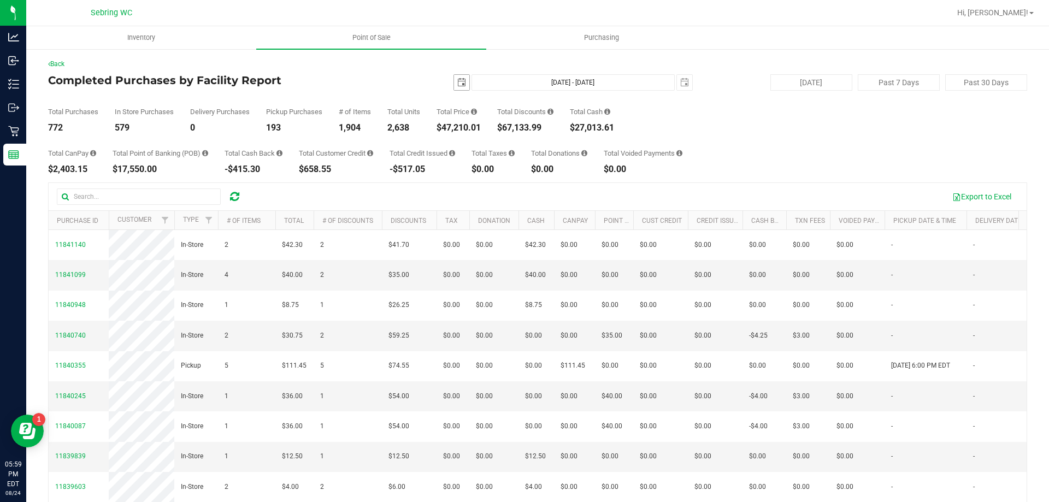
click at [458, 84] on span "select" at bounding box center [461, 82] width 9 height 9
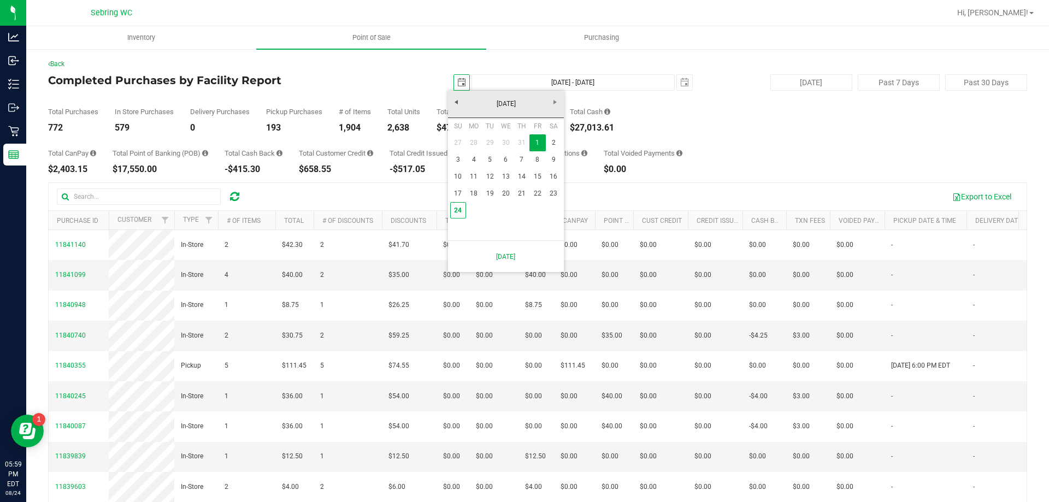
click at [456, 209] on link "24" at bounding box center [458, 210] width 16 height 17
type input "[DATE]"
type input "[DATE] - [DATE]"
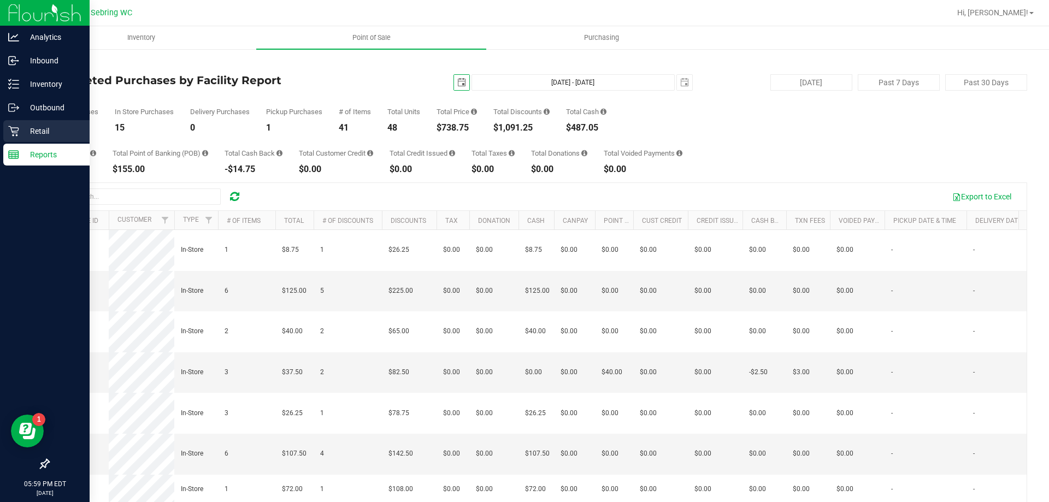
click at [20, 141] on div "Retail" at bounding box center [46, 131] width 86 height 22
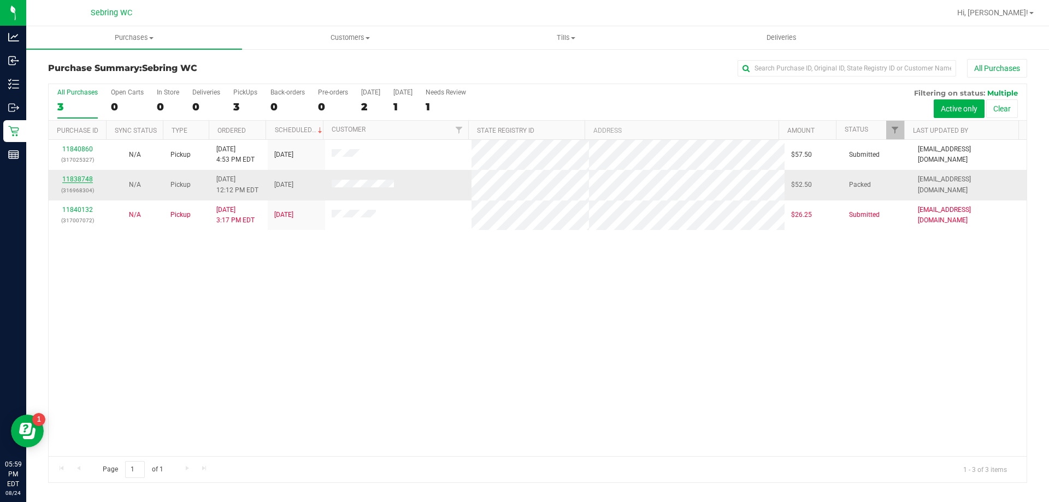
click at [80, 180] on link "11838748" at bounding box center [77, 179] width 31 height 8
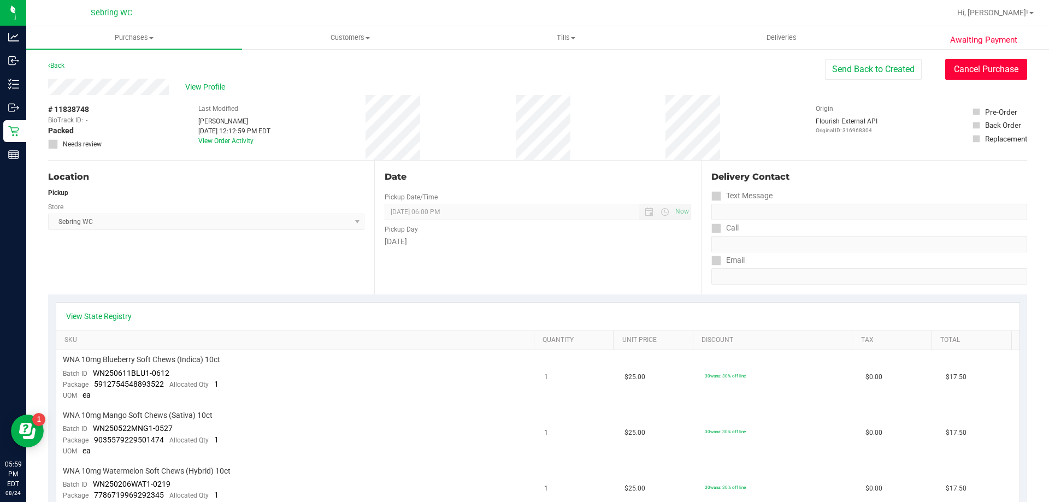
click at [945, 66] on button "Cancel Purchase" at bounding box center [986, 69] width 82 height 21
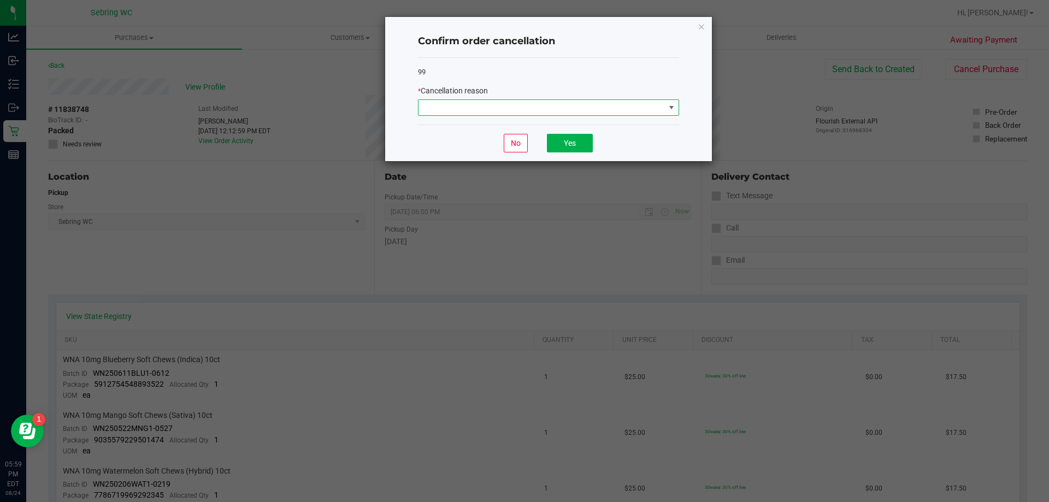
click at [528, 100] on span at bounding box center [542, 107] width 246 height 15
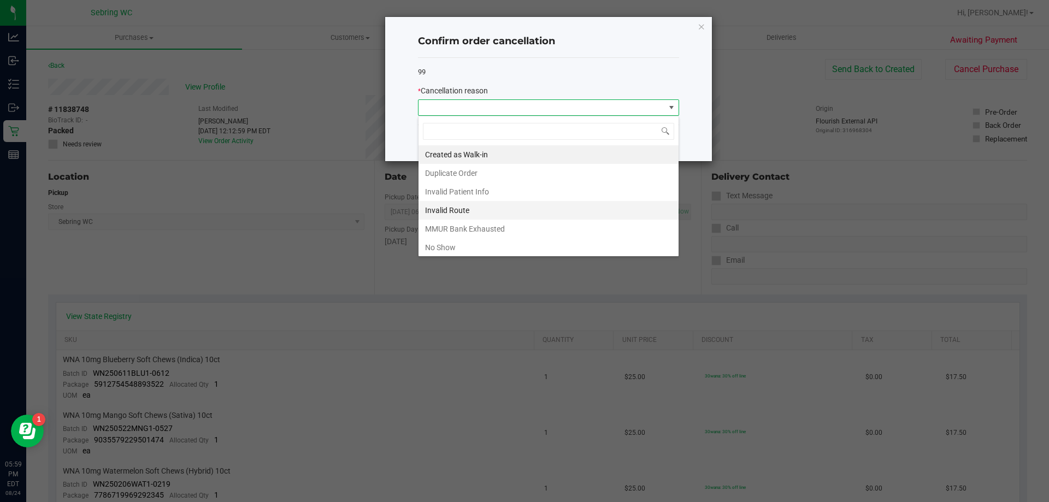
scroll to position [16, 261]
click at [460, 240] on li "No Show" at bounding box center [549, 247] width 260 height 19
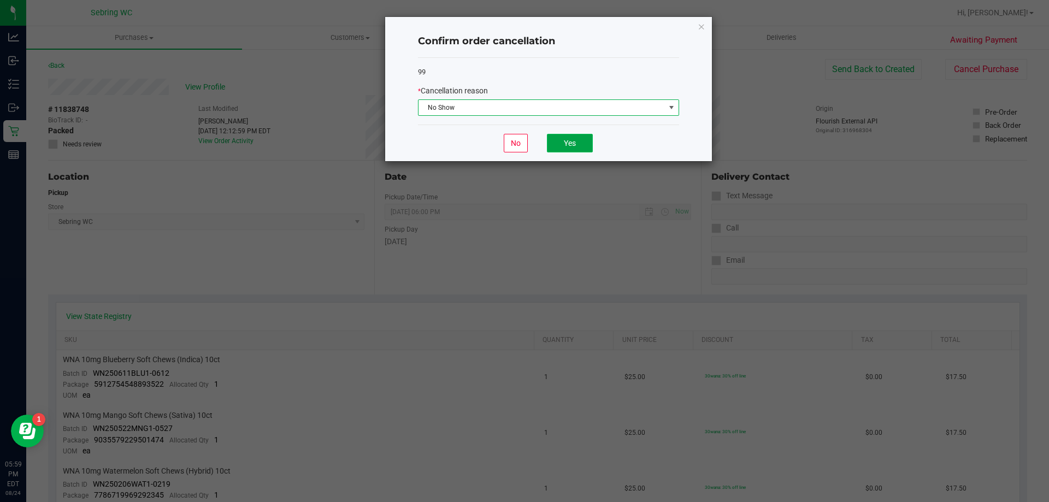
click at [573, 148] on button "Yes" at bounding box center [570, 143] width 46 height 19
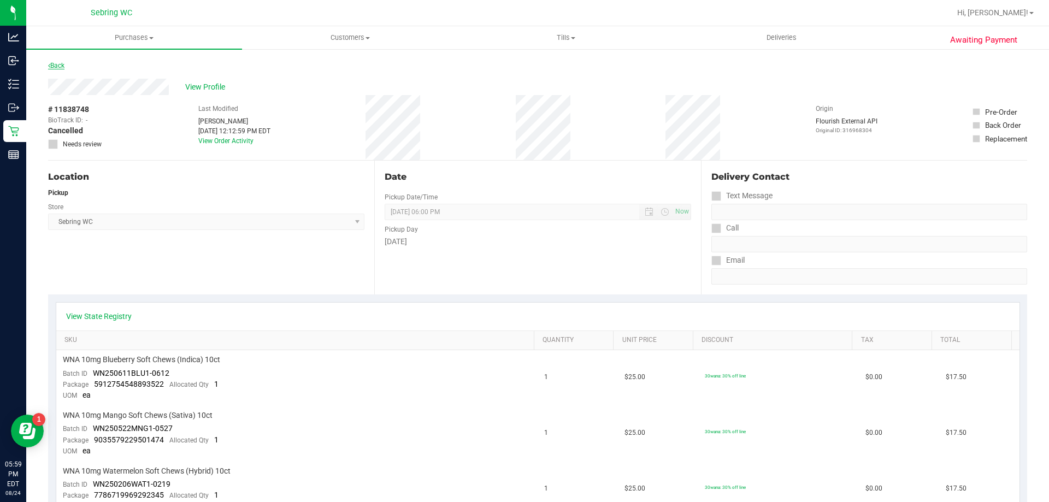
click at [61, 64] on link "Back" at bounding box center [56, 66] width 16 height 8
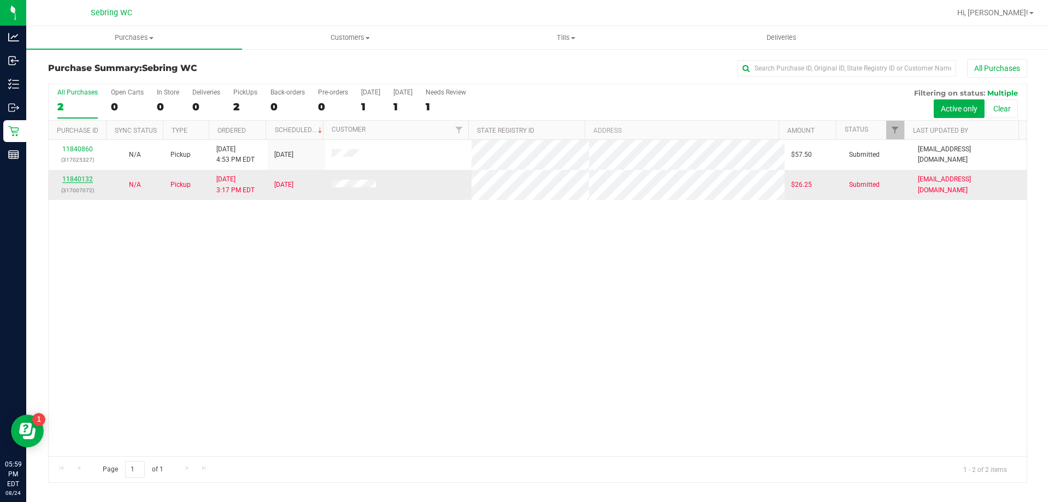
click at [77, 179] on link "11840132" at bounding box center [77, 179] width 31 height 8
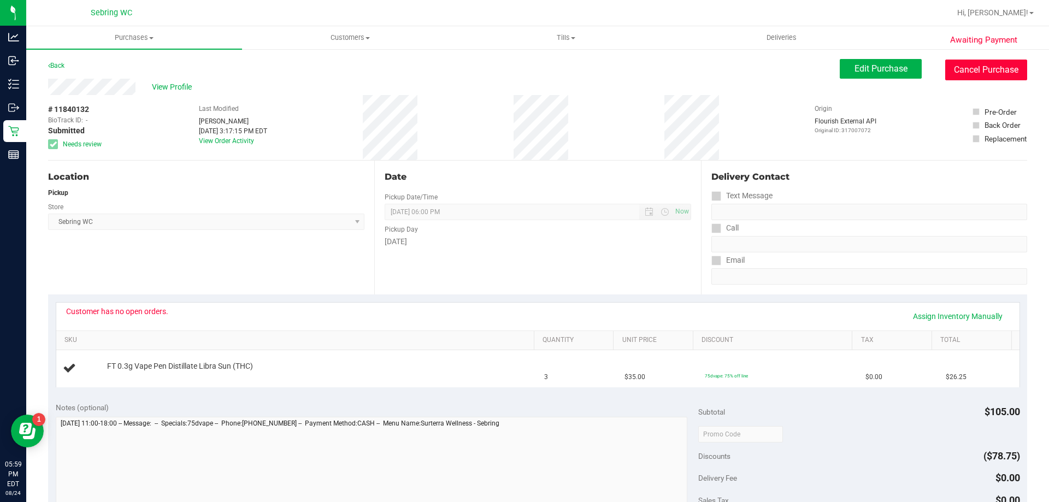
click at [1003, 66] on button "Cancel Purchase" at bounding box center [986, 70] width 82 height 21
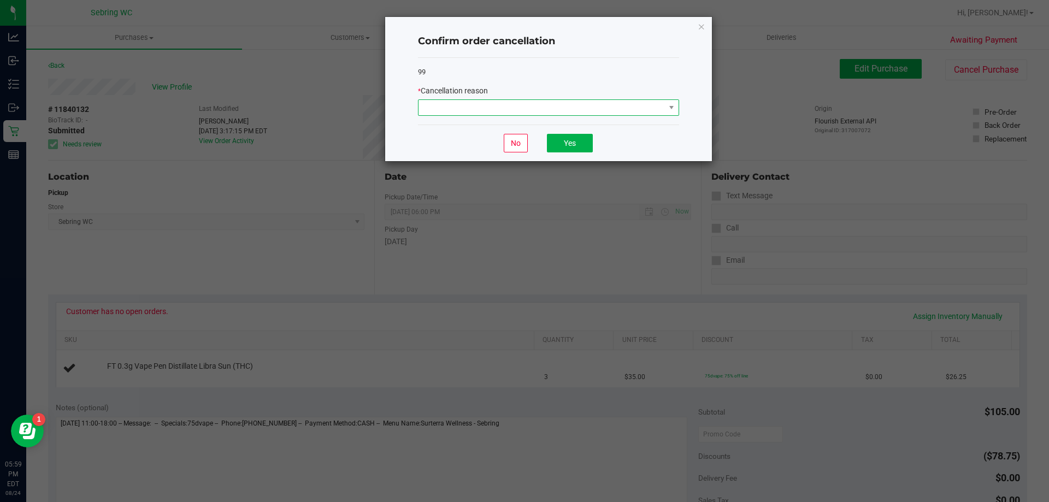
click at [532, 107] on span at bounding box center [542, 107] width 246 height 15
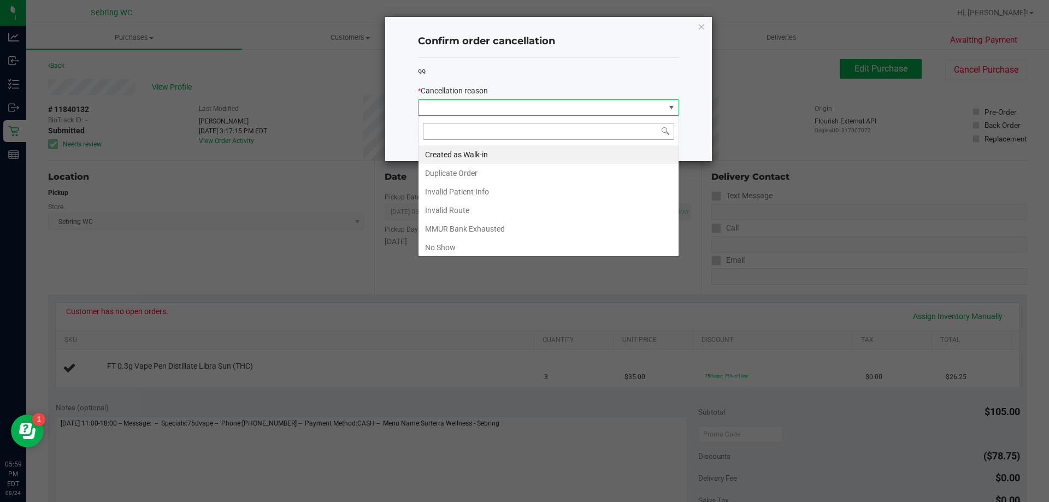
scroll to position [16, 261]
click at [447, 245] on li "No Show" at bounding box center [549, 247] width 260 height 19
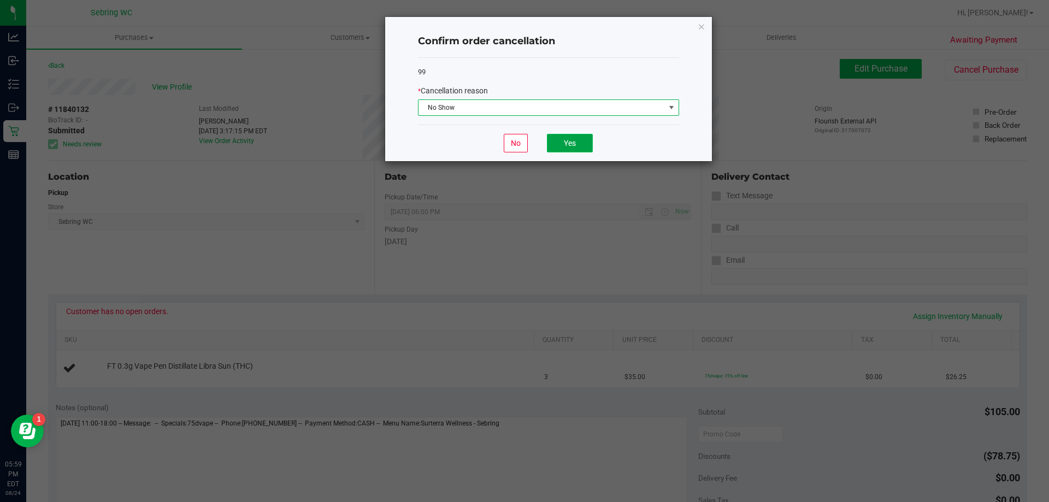
click at [561, 136] on button "Yes" at bounding box center [570, 143] width 46 height 19
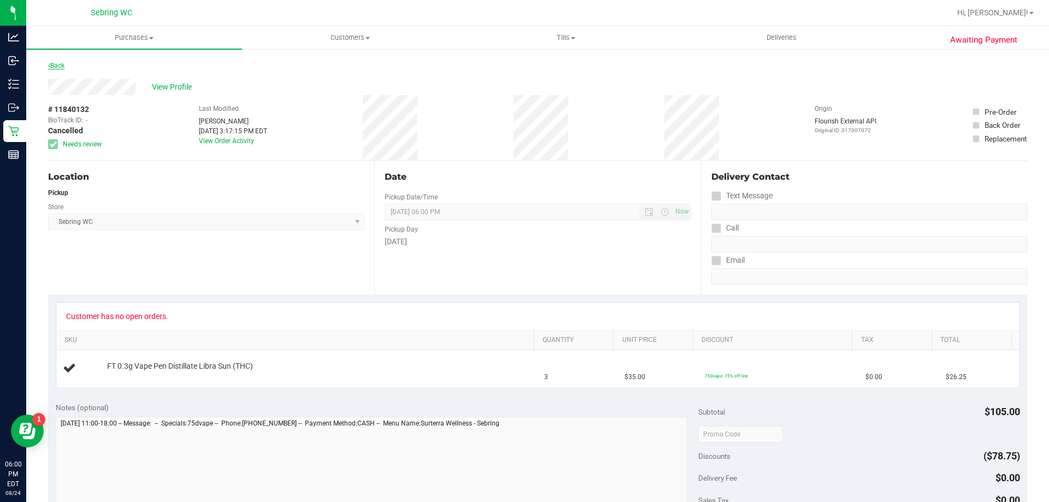
click at [59, 66] on link "Back" at bounding box center [56, 66] width 16 height 8
